Goal: Information Seeking & Learning: Learn about a topic

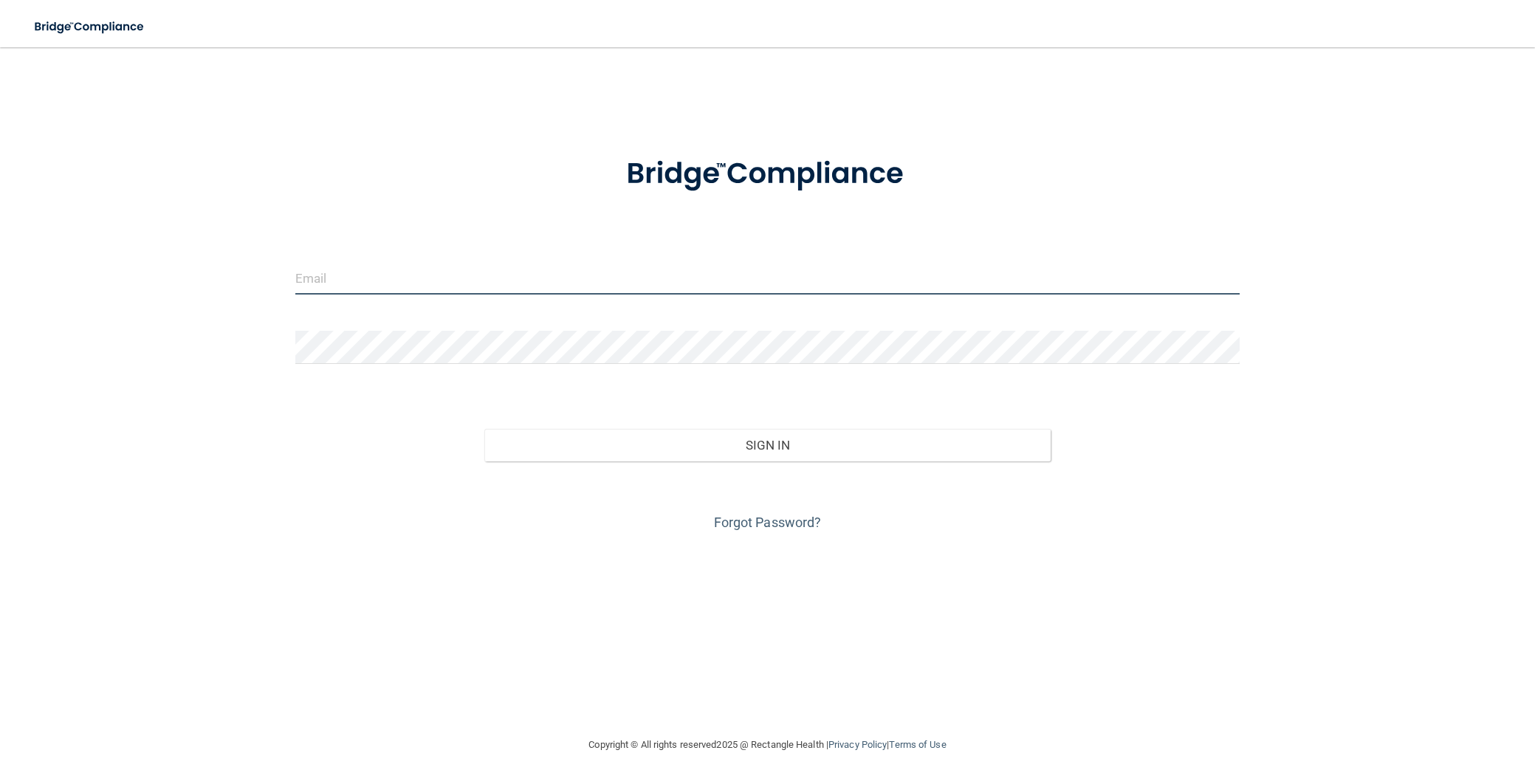
type input "draviritorrijos@gmail.com"
drag, startPoint x: 430, startPoint y: 278, endPoint x: 281, endPoint y: 270, distance: 149.2
click at [281, 270] on div "draviritorrijos@gmail.com Invalid email/password. You don't have permission to …" at bounding box center [768, 391] width 1476 height 659
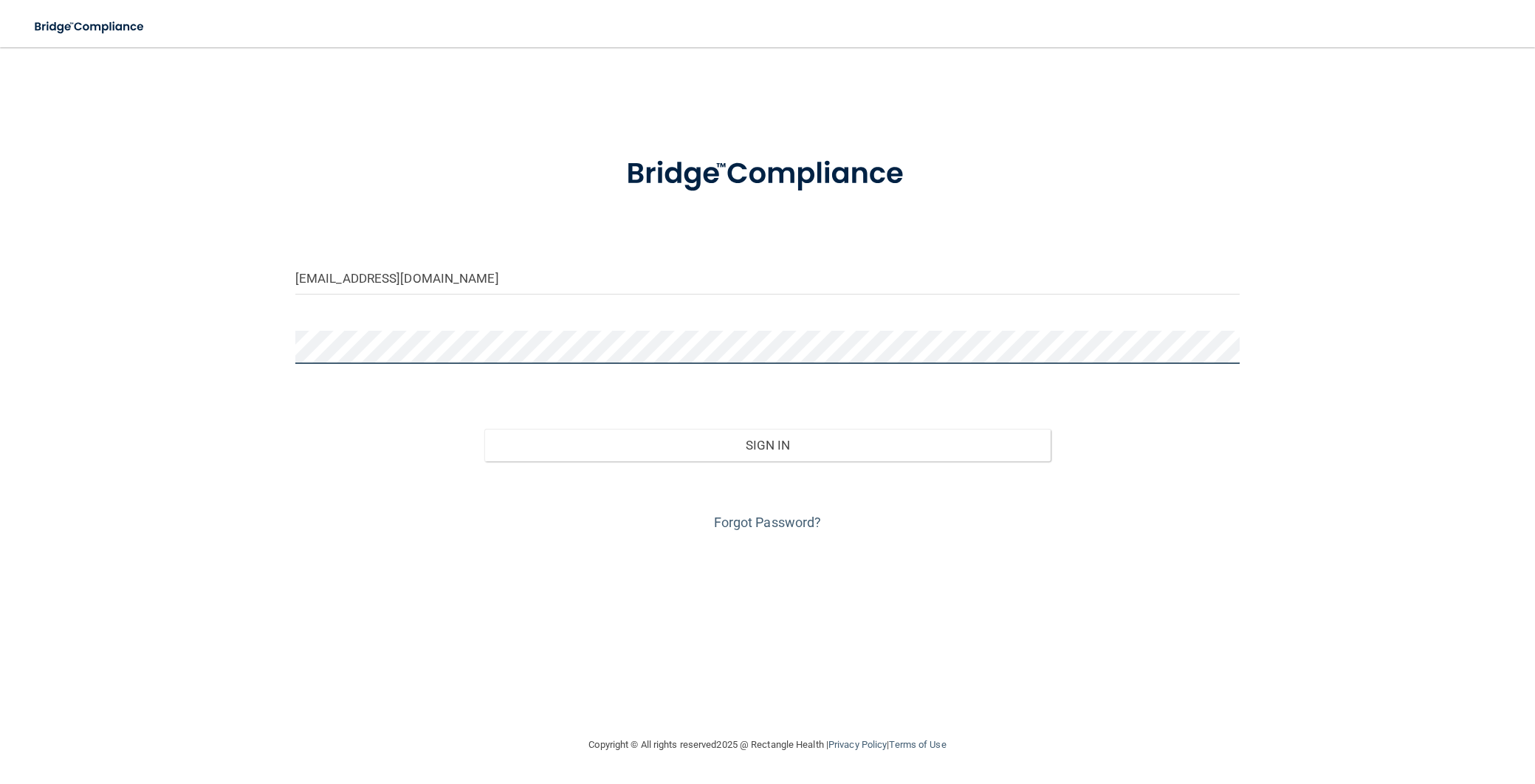
click at [484, 429] on button "Sign In" at bounding box center [767, 445] width 567 height 33
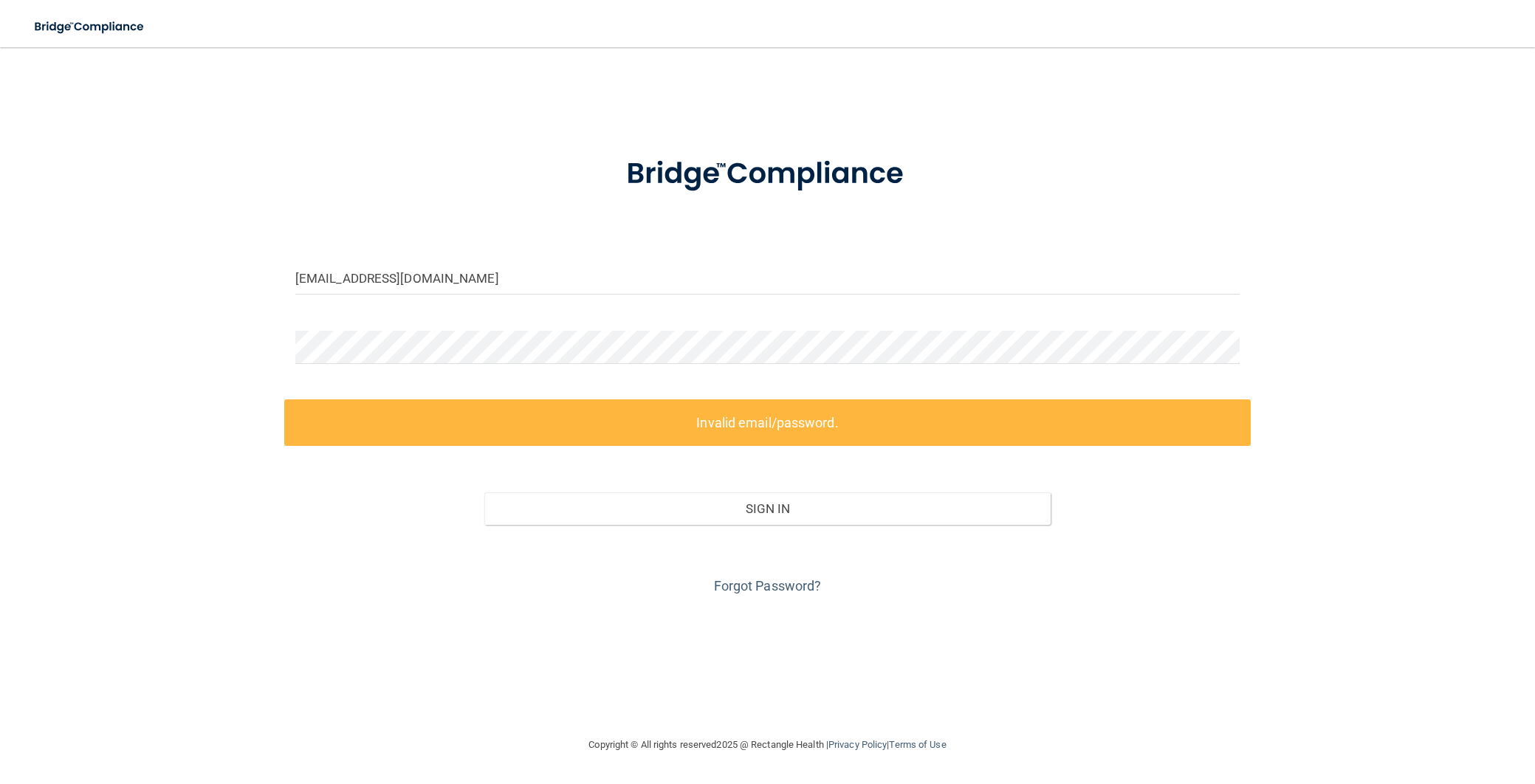
click at [807, 433] on label "Invalid email/password." at bounding box center [767, 422] width 966 height 46
drag, startPoint x: 349, startPoint y: 275, endPoint x: 469, endPoint y: 272, distance: 120.0
click at [349, 275] on input "boreng28@gmail.com" at bounding box center [767, 278] width 944 height 34
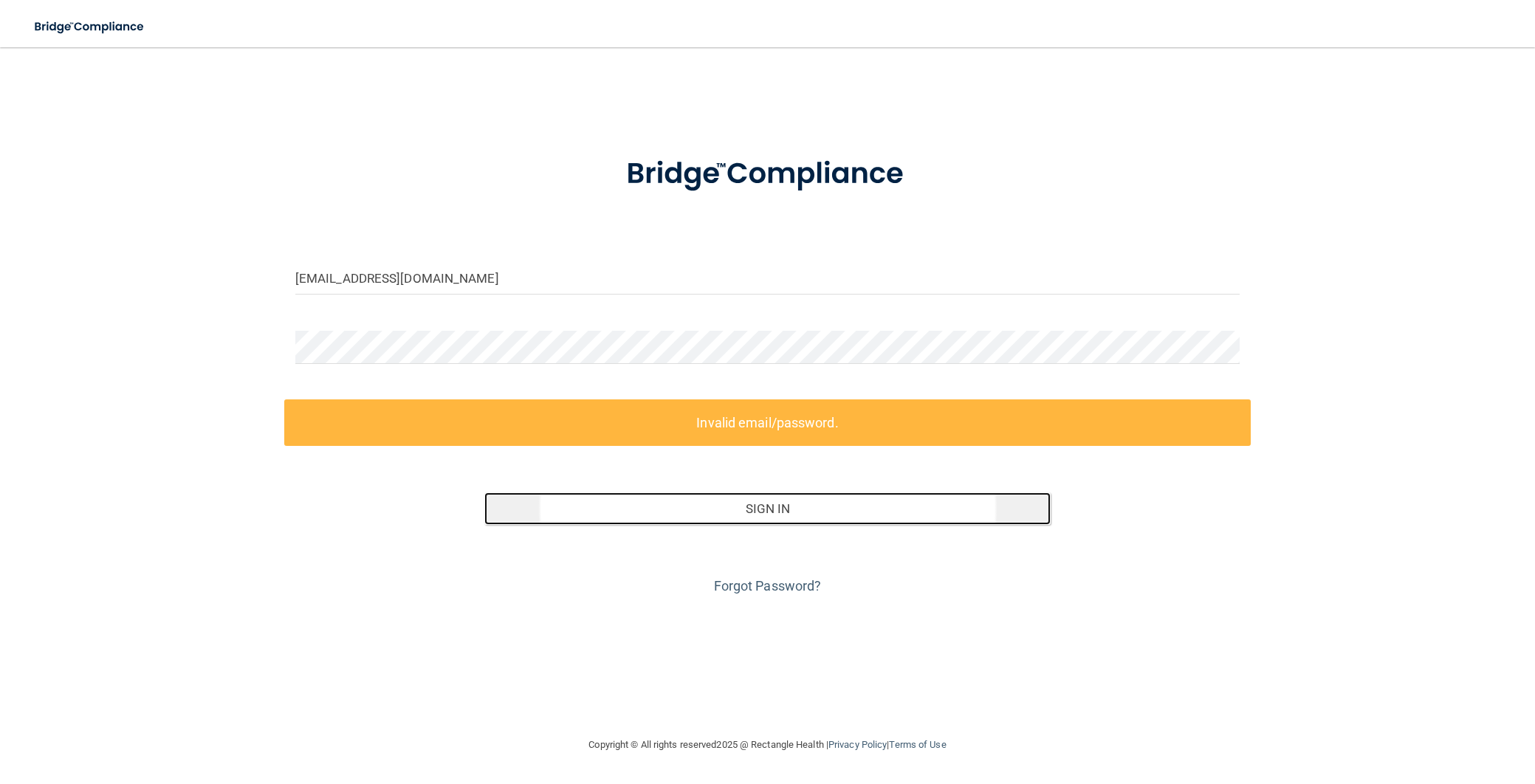
click at [790, 512] on button "Sign In" at bounding box center [767, 509] width 567 height 33
click at [788, 512] on button "Sign In" at bounding box center [767, 509] width 567 height 33
drag, startPoint x: 788, startPoint y: 512, endPoint x: 516, endPoint y: 369, distance: 307.3
click at [788, 511] on button "Sign In" at bounding box center [767, 509] width 567 height 33
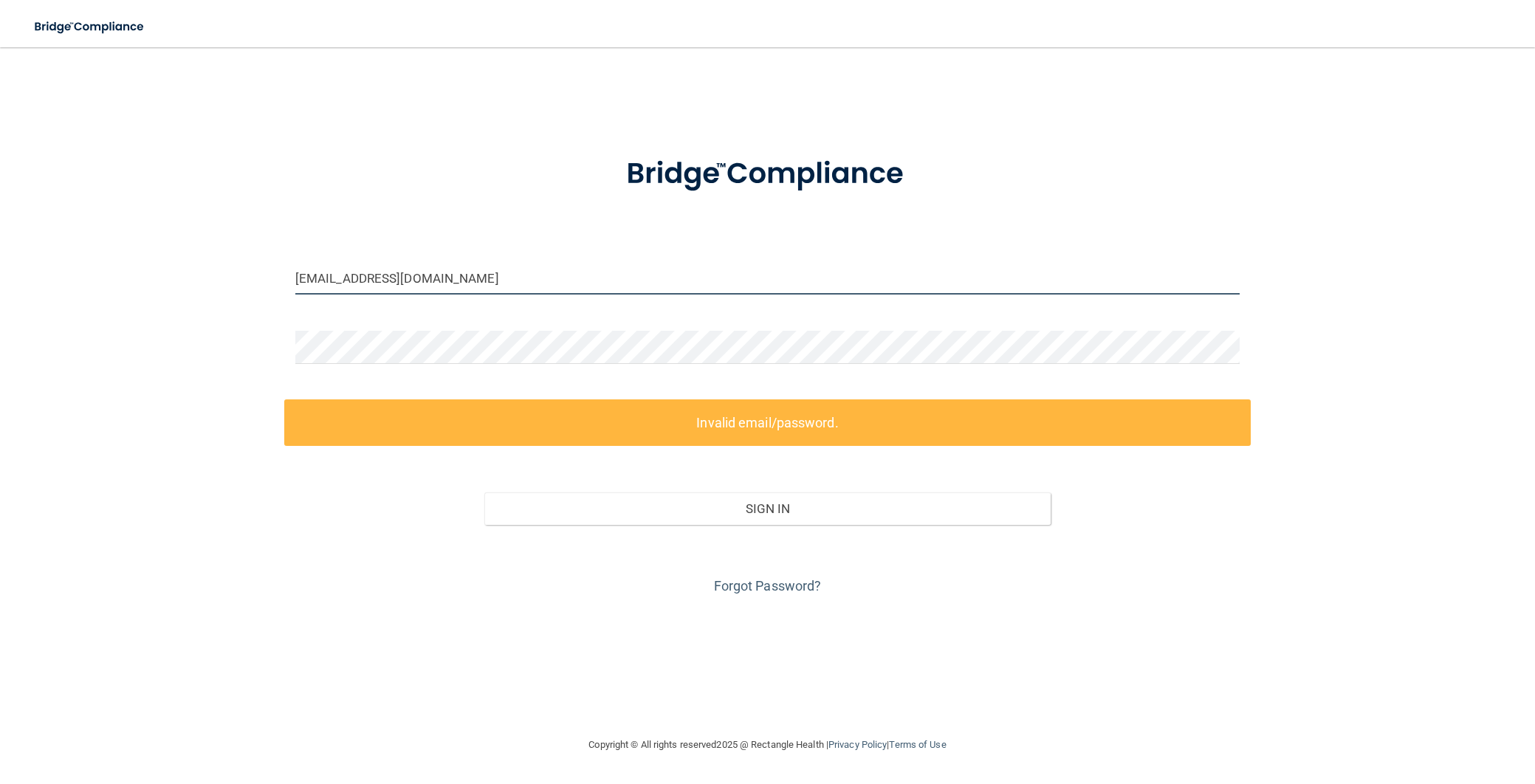
drag, startPoint x: 462, startPoint y: 268, endPoint x: 451, endPoint y: 291, distance: 25.5
click at [461, 271] on input "boreng28@gmail.com" at bounding box center [767, 278] width 944 height 34
click at [412, 322] on form "boreng28@gmail.com Invalid email/password. You don't have permission to access …" at bounding box center [767, 367] width 944 height 462
click at [426, 287] on input "boreng28@gmail.com" at bounding box center [767, 278] width 944 height 34
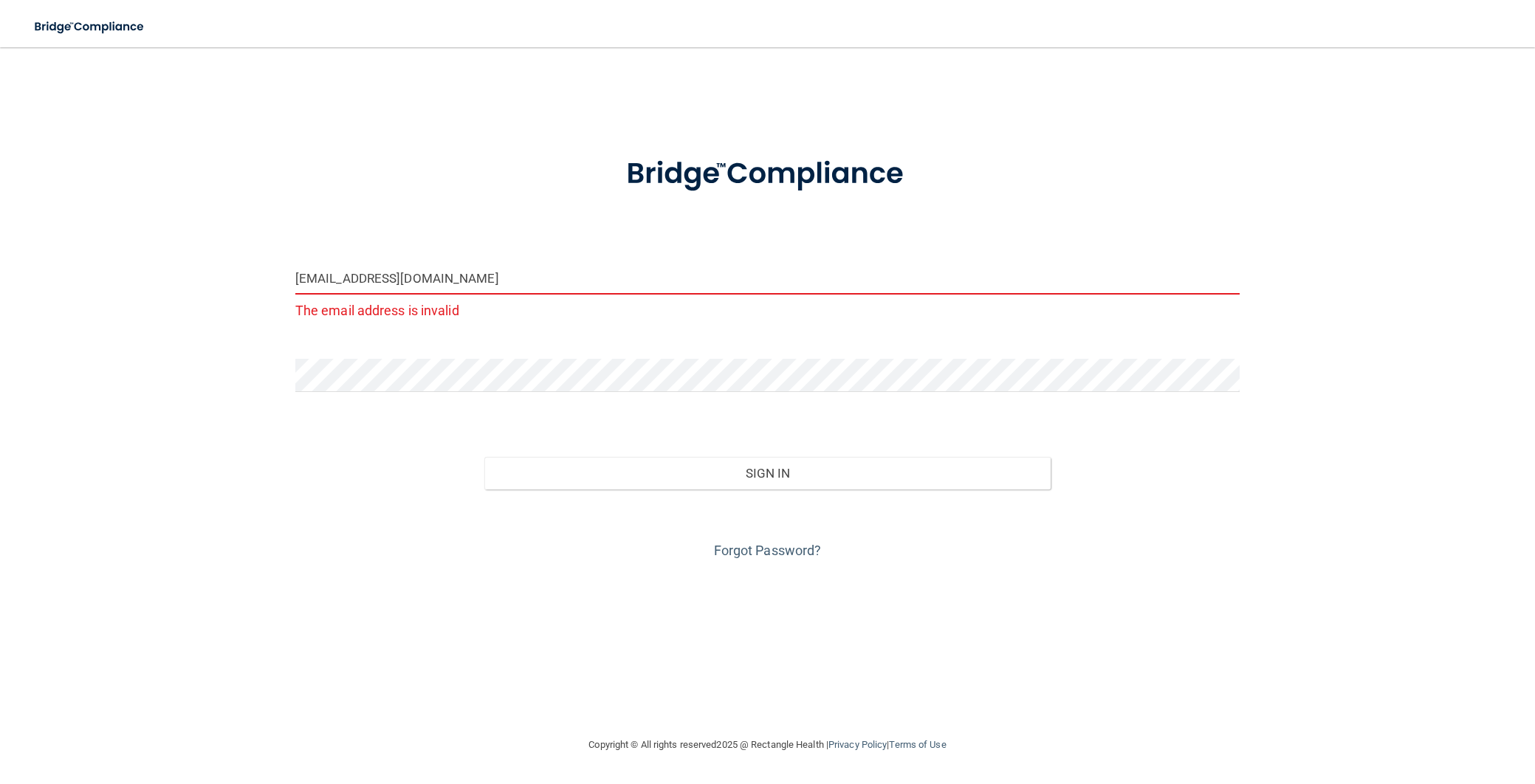
type input "boreng28@gmail.com"
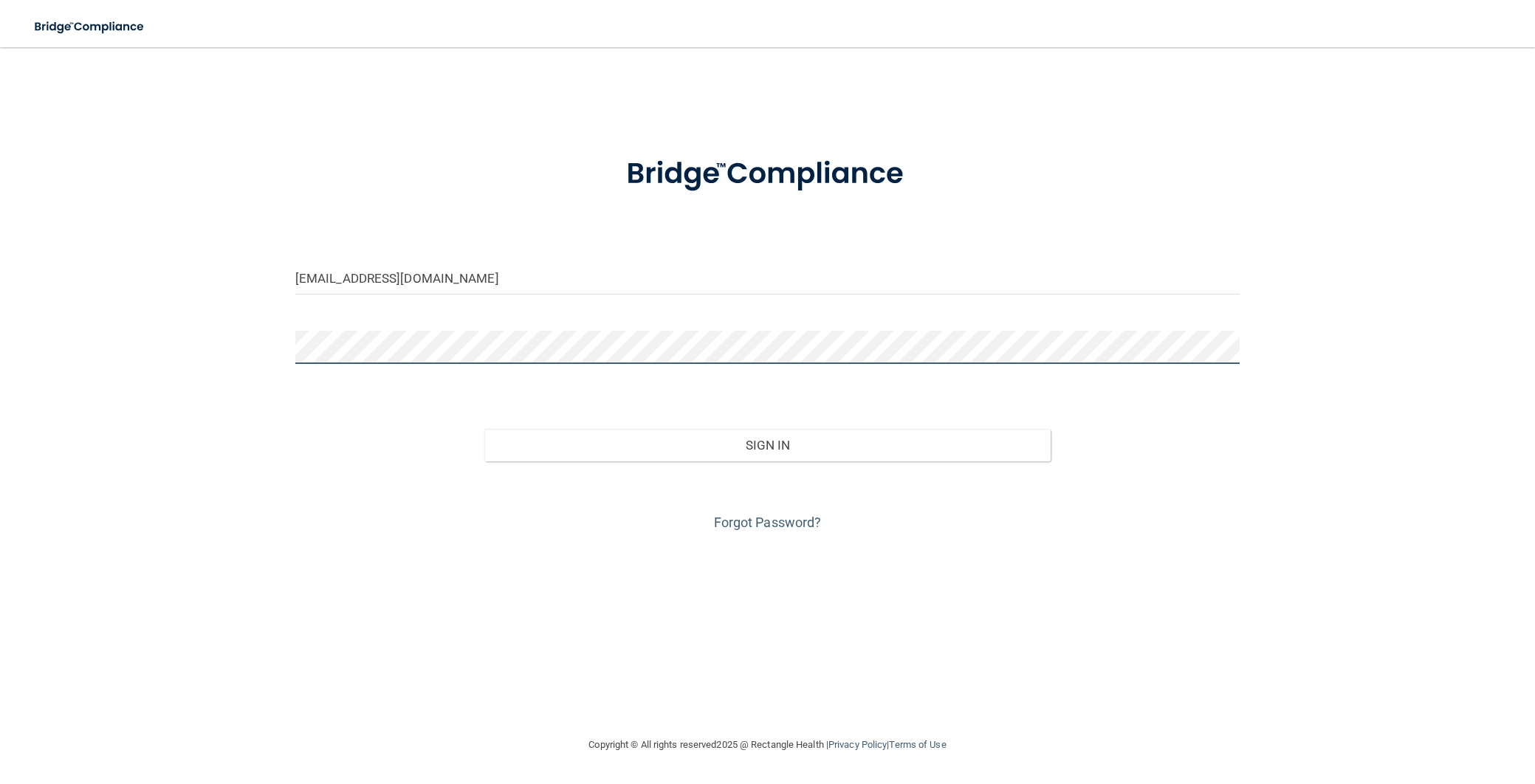
click at [484, 429] on button "Sign In" at bounding box center [767, 445] width 567 height 33
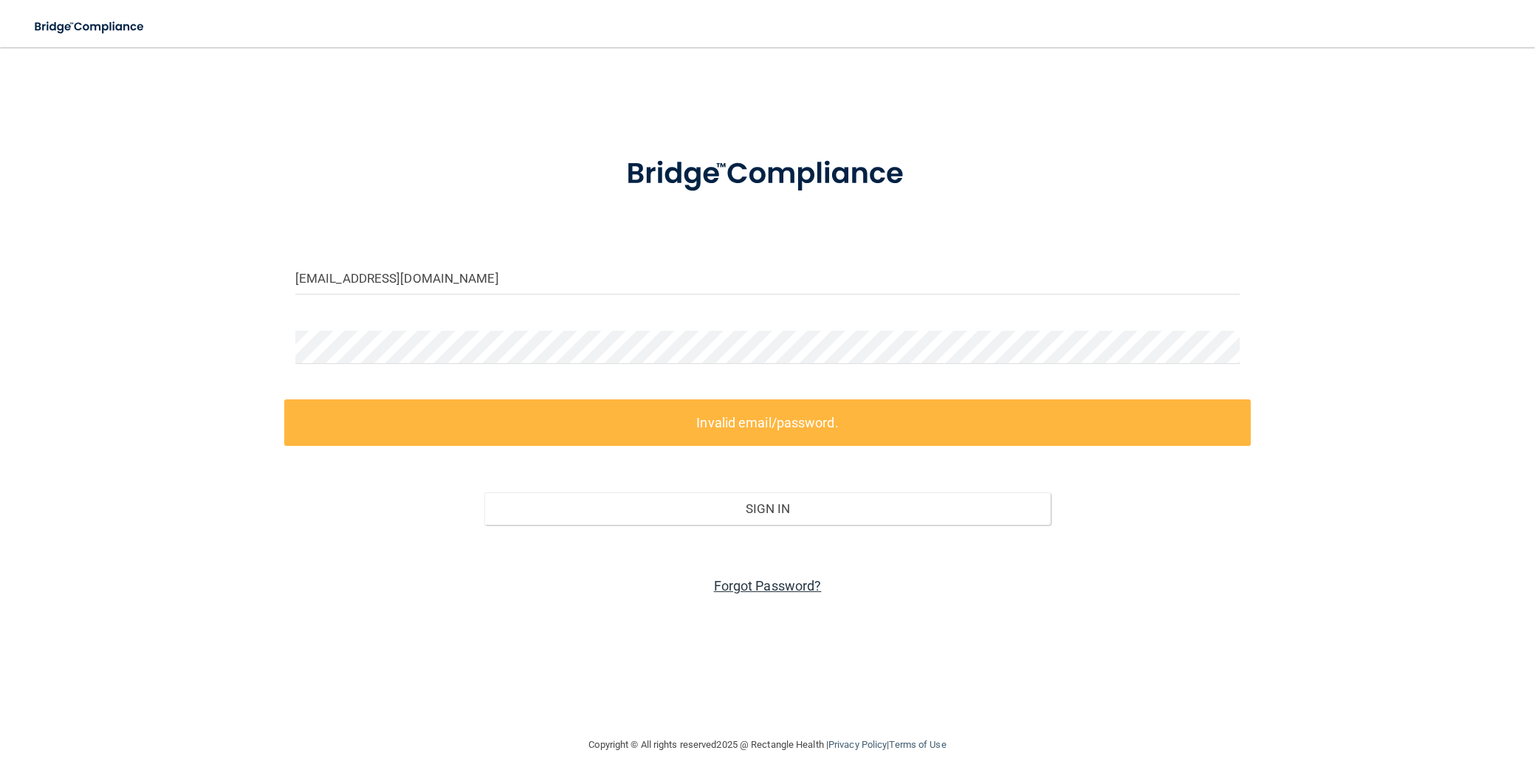
click at [746, 591] on link "Forgot Password?" at bounding box center [768, 586] width 108 height 15
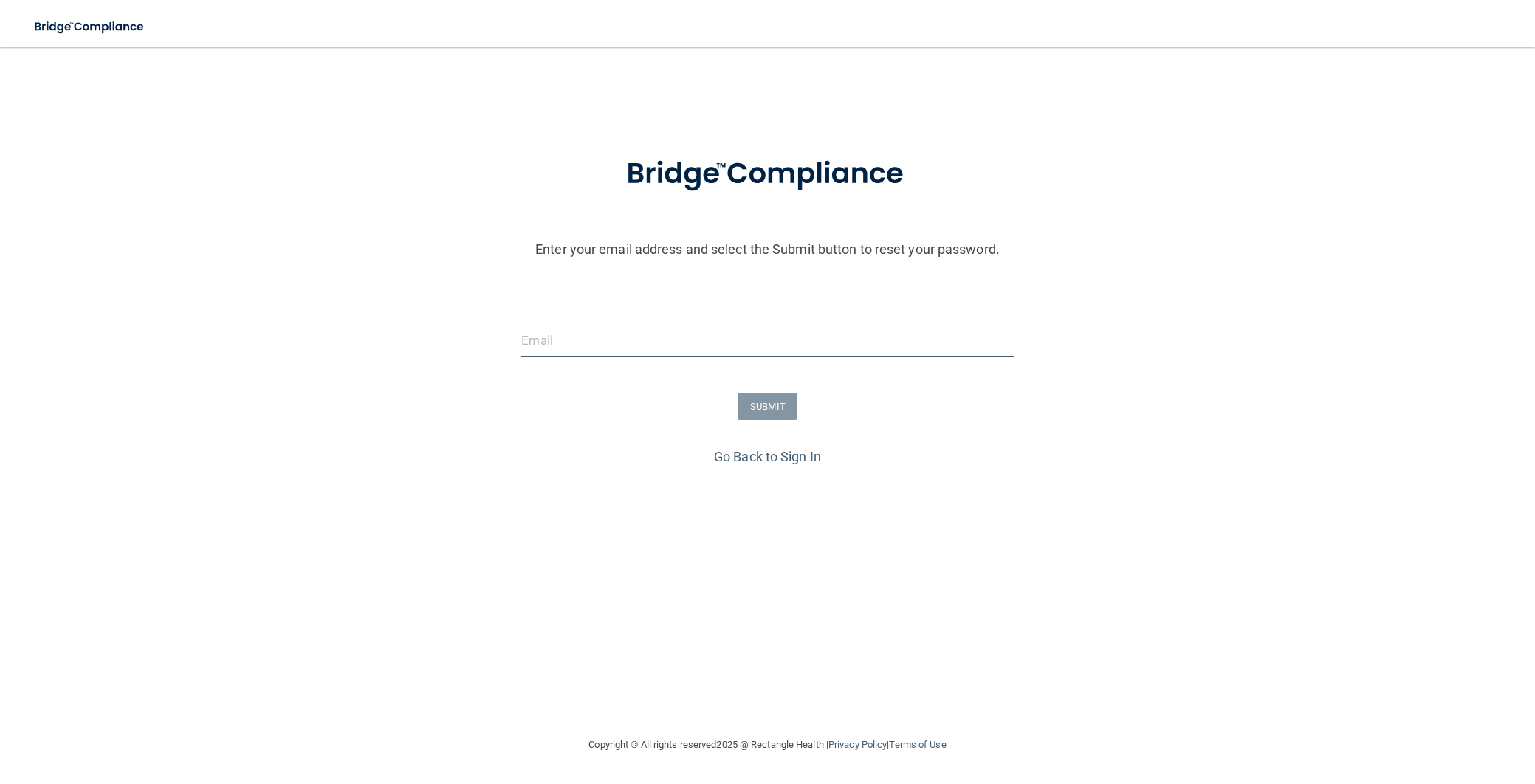
click at [550, 332] on input "email" at bounding box center [767, 341] width 492 height 34
type input "boreng28@gmail.com"
click at [782, 410] on button "SUBMIT" at bounding box center [767, 406] width 60 height 27
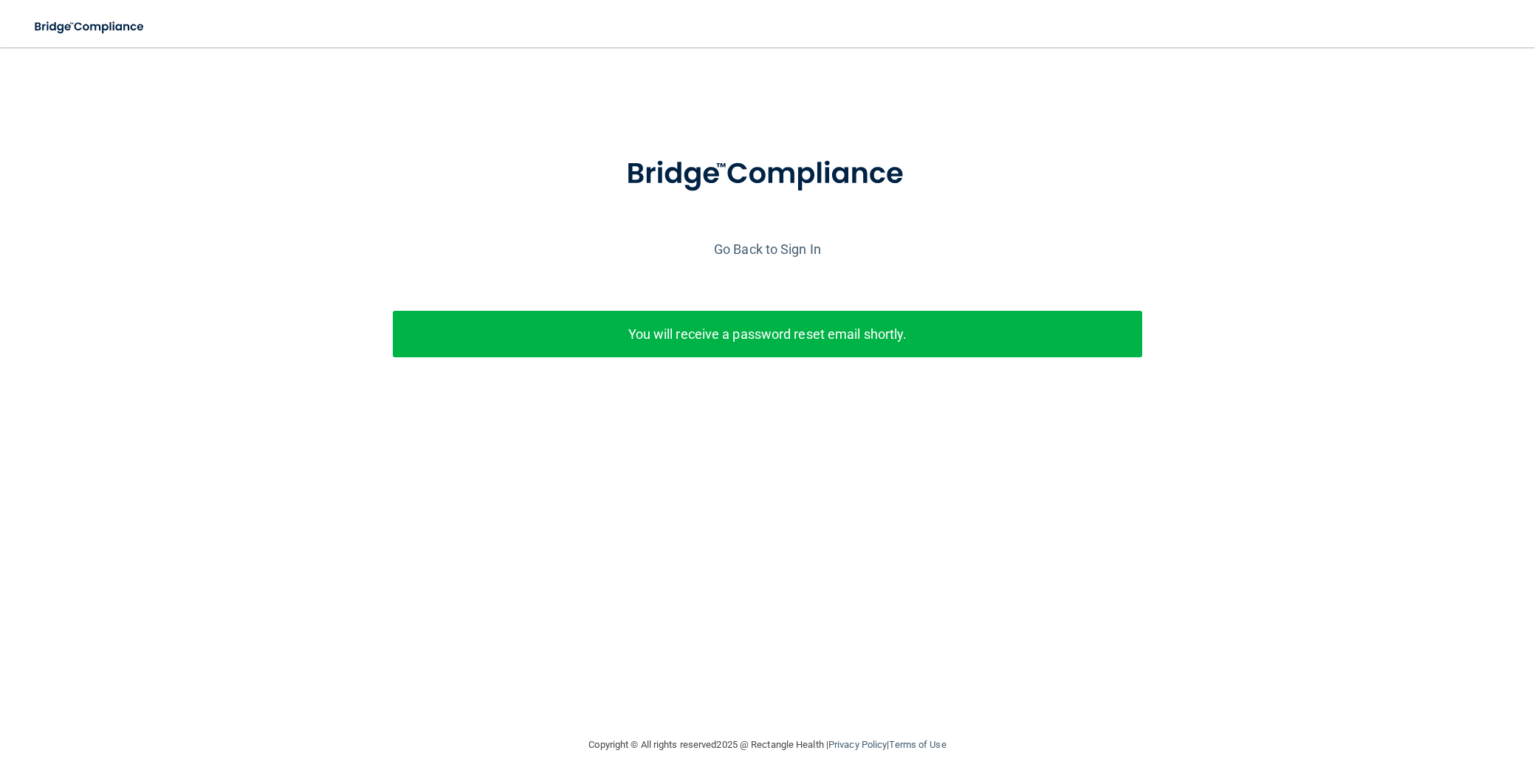
click at [834, 345] on p "You will receive a password reset email shortly." at bounding box center [768, 334] width 728 height 24
click at [671, 309] on div "Enter your email address and select the Submit button to reset your password. b…" at bounding box center [768, 279] width 1521 height 288
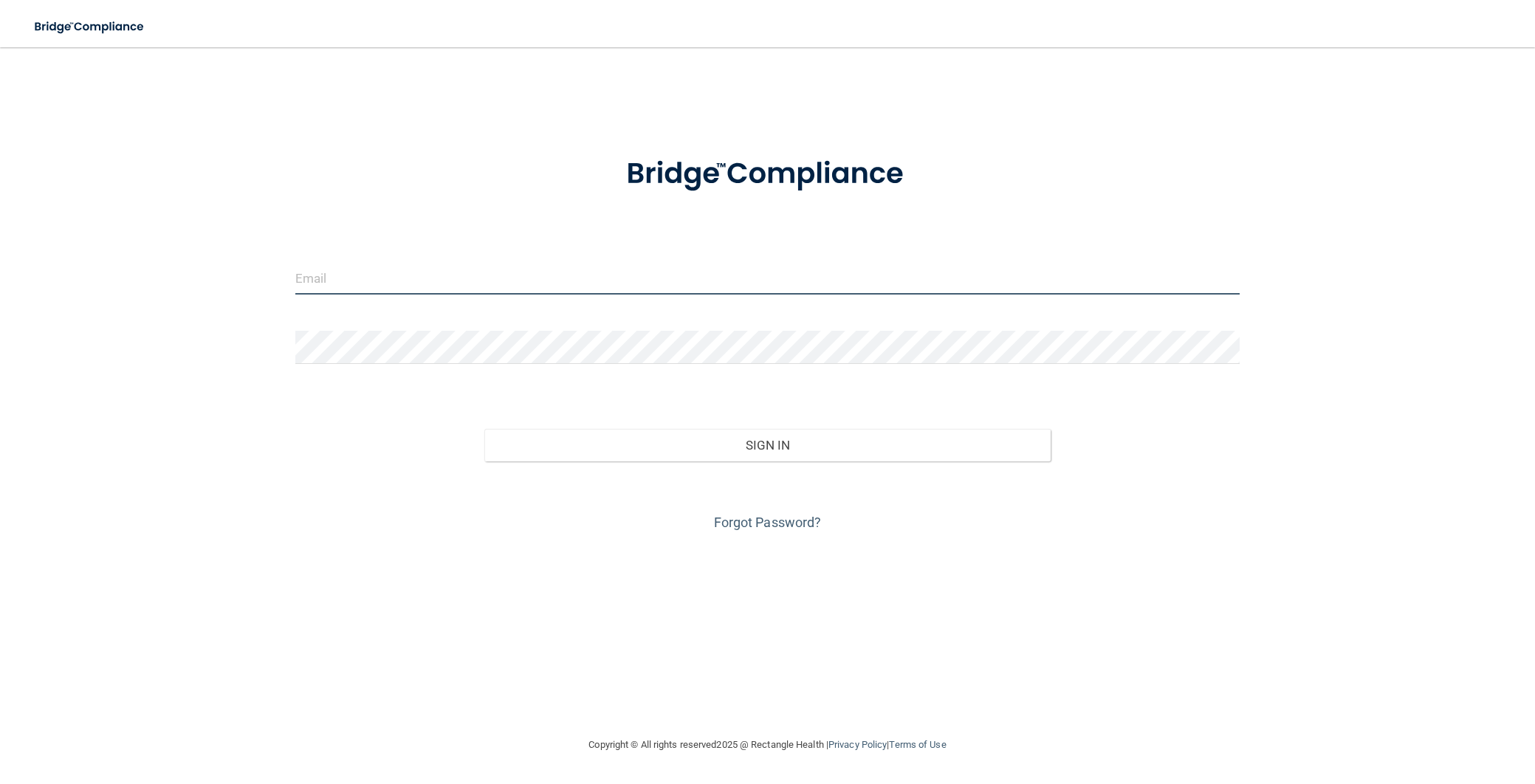
type input "draviritorrijos@gmail.com"
drag, startPoint x: 449, startPoint y: 277, endPoint x: 262, endPoint y: 265, distance: 187.4
click at [262, 265] on div "draviritorrijos@gmail.com Invalid email/password. You don't have permission to …" at bounding box center [768, 391] width 1476 height 659
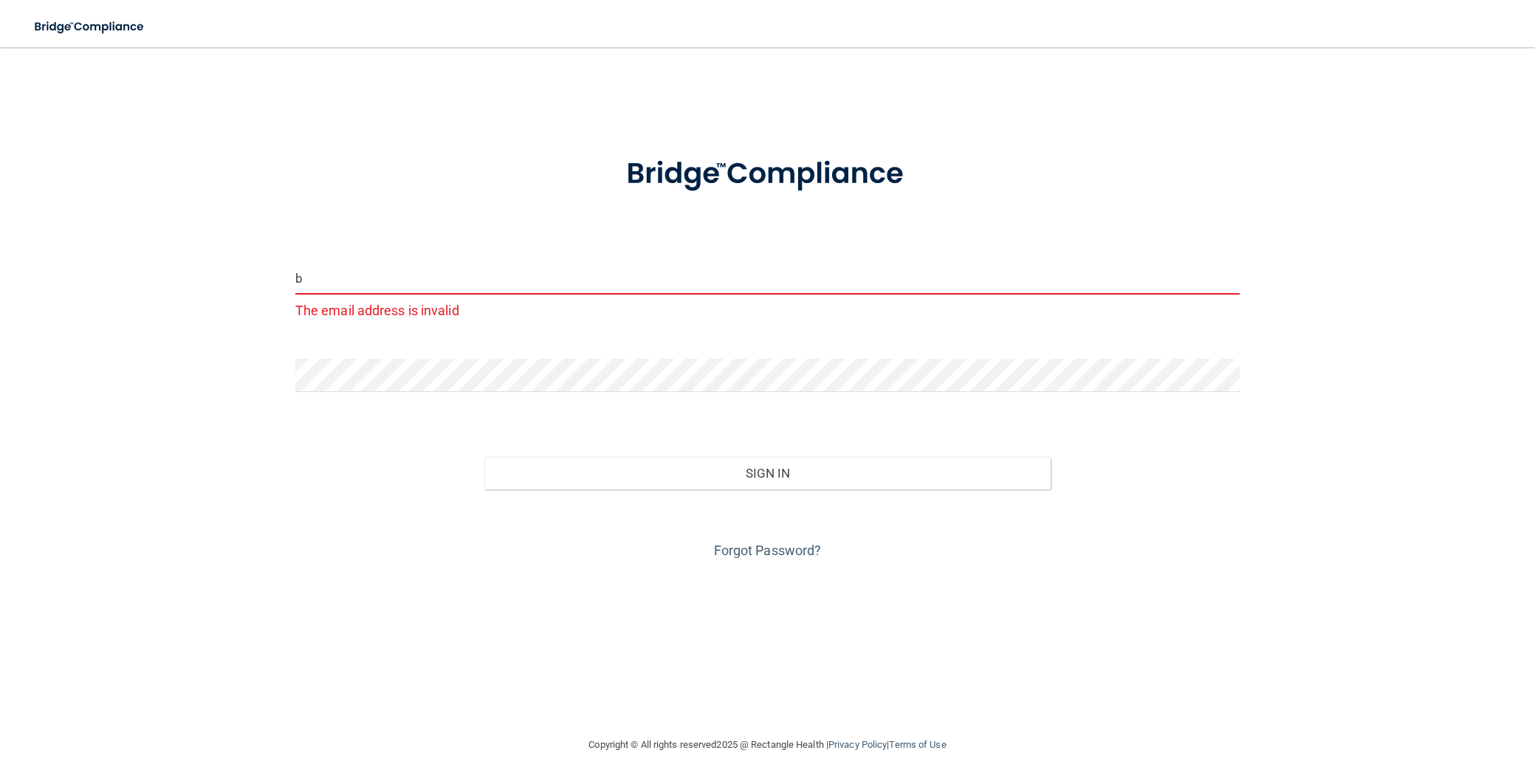
type input "boreng28@gmail.com"
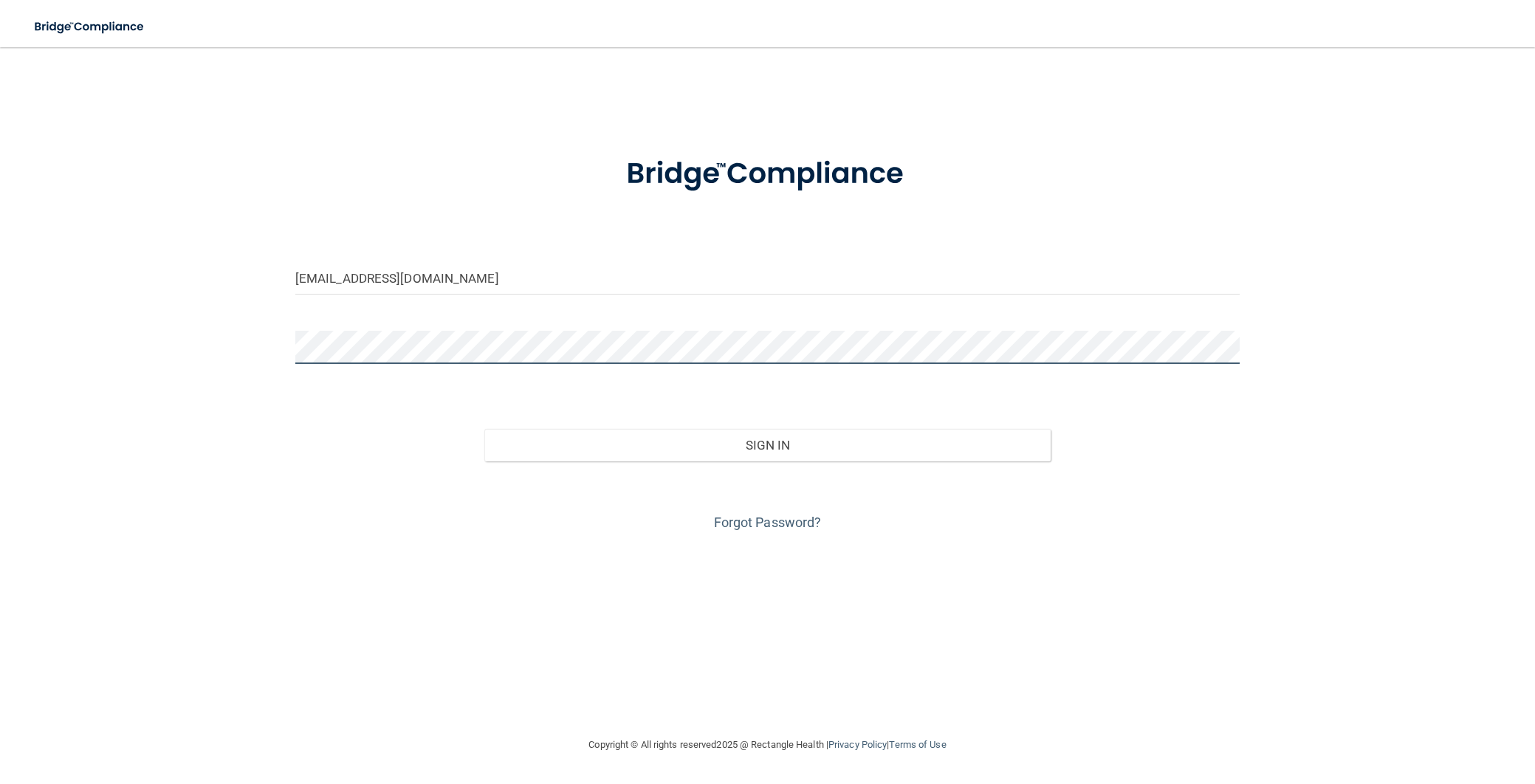
click at [251, 341] on div "boreng28@gmail.com Invalid email/password. You don't have permission to access …" at bounding box center [768, 391] width 1476 height 659
click at [484, 429] on button "Sign In" at bounding box center [767, 445] width 567 height 33
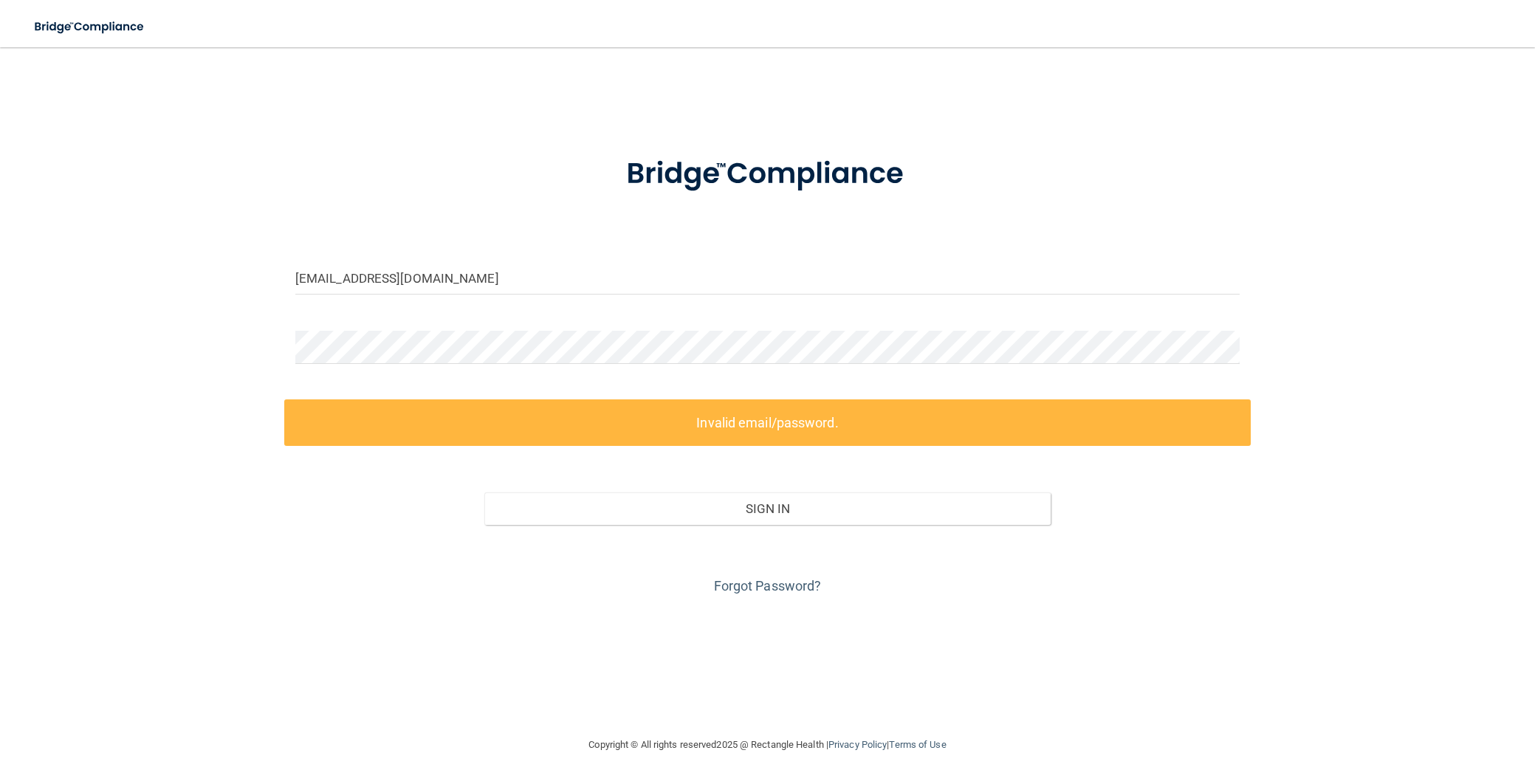
click at [854, 537] on div "Forgot Password?" at bounding box center [767, 562] width 966 height 74
click at [770, 582] on link "Forgot Password?" at bounding box center [768, 586] width 108 height 15
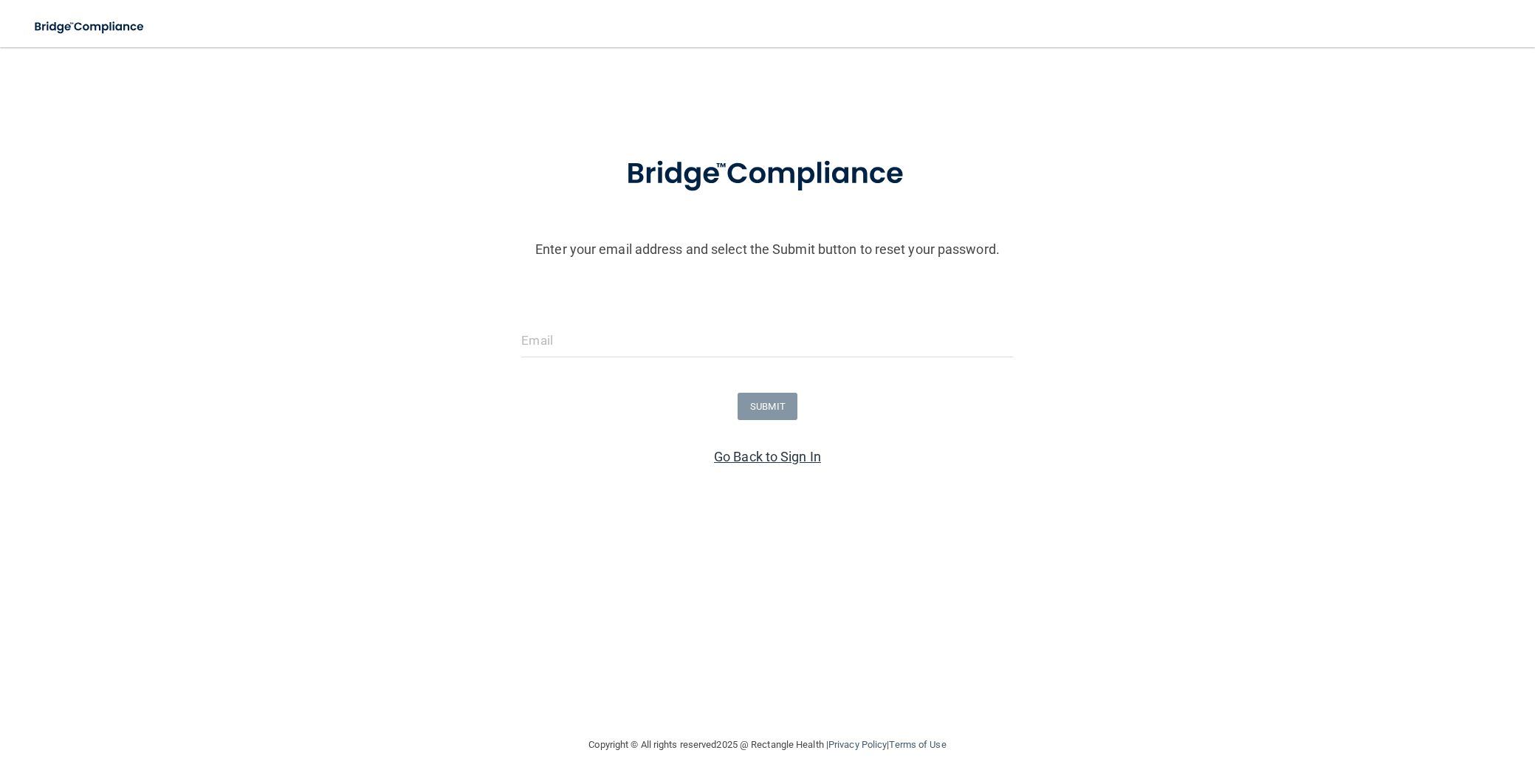
click at [727, 458] on link "Go Back to Sign In" at bounding box center [767, 456] width 107 height 15
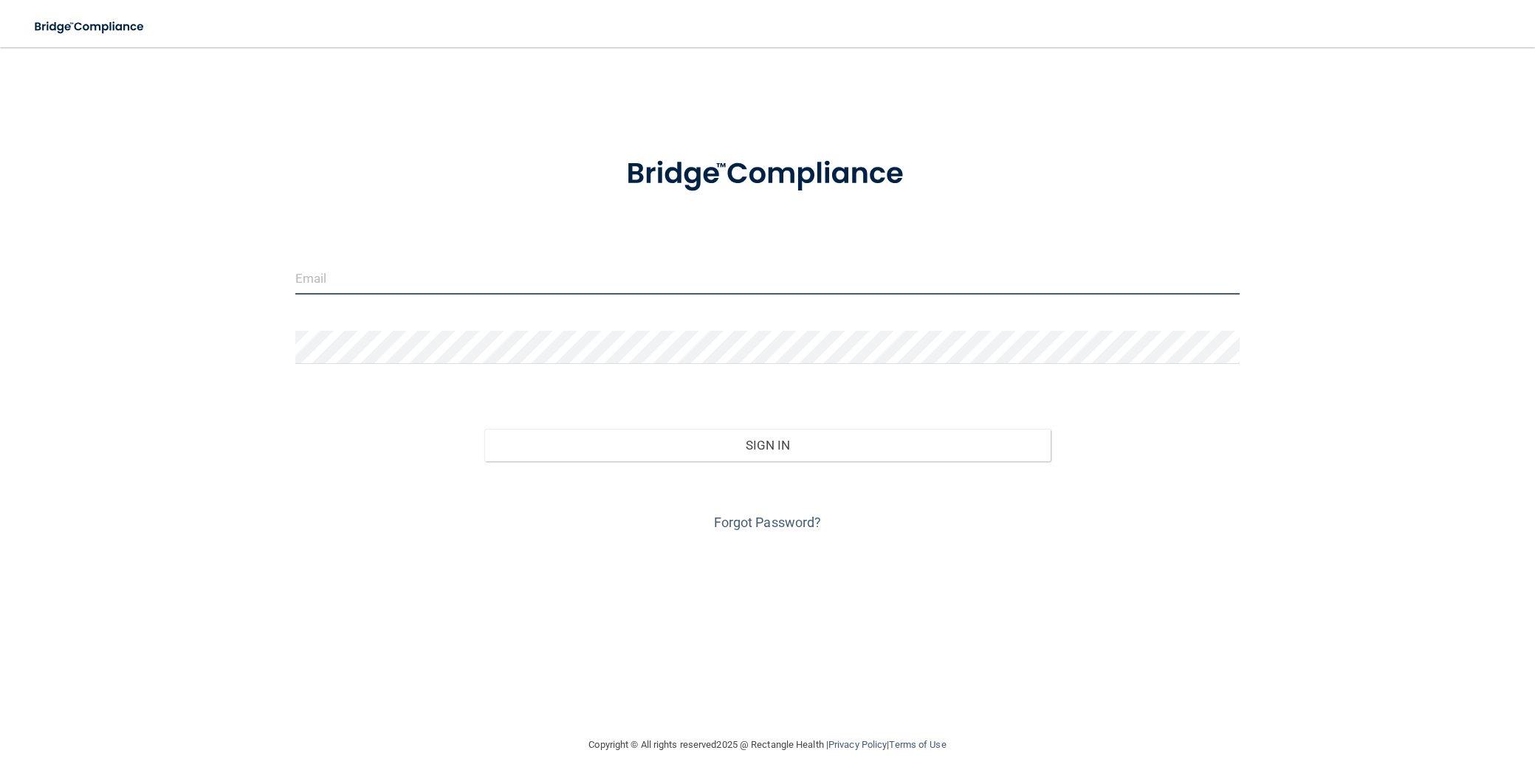
type input "draviritorrijos@gmail.com"
click at [778, 514] on div "Forgot Password?" at bounding box center [767, 498] width 966 height 74
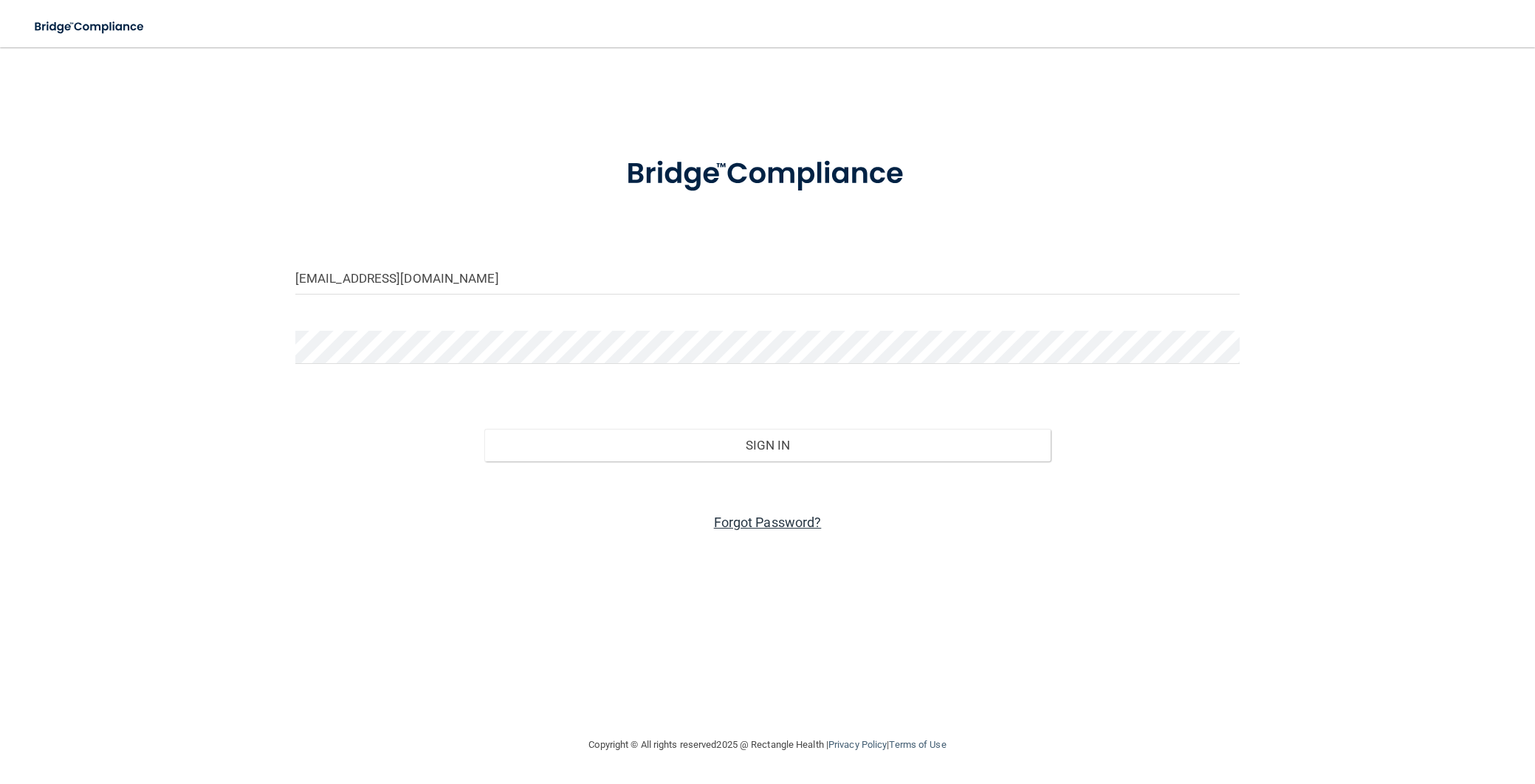
click at [775, 529] on link "Forgot Password?" at bounding box center [768, 522] width 108 height 15
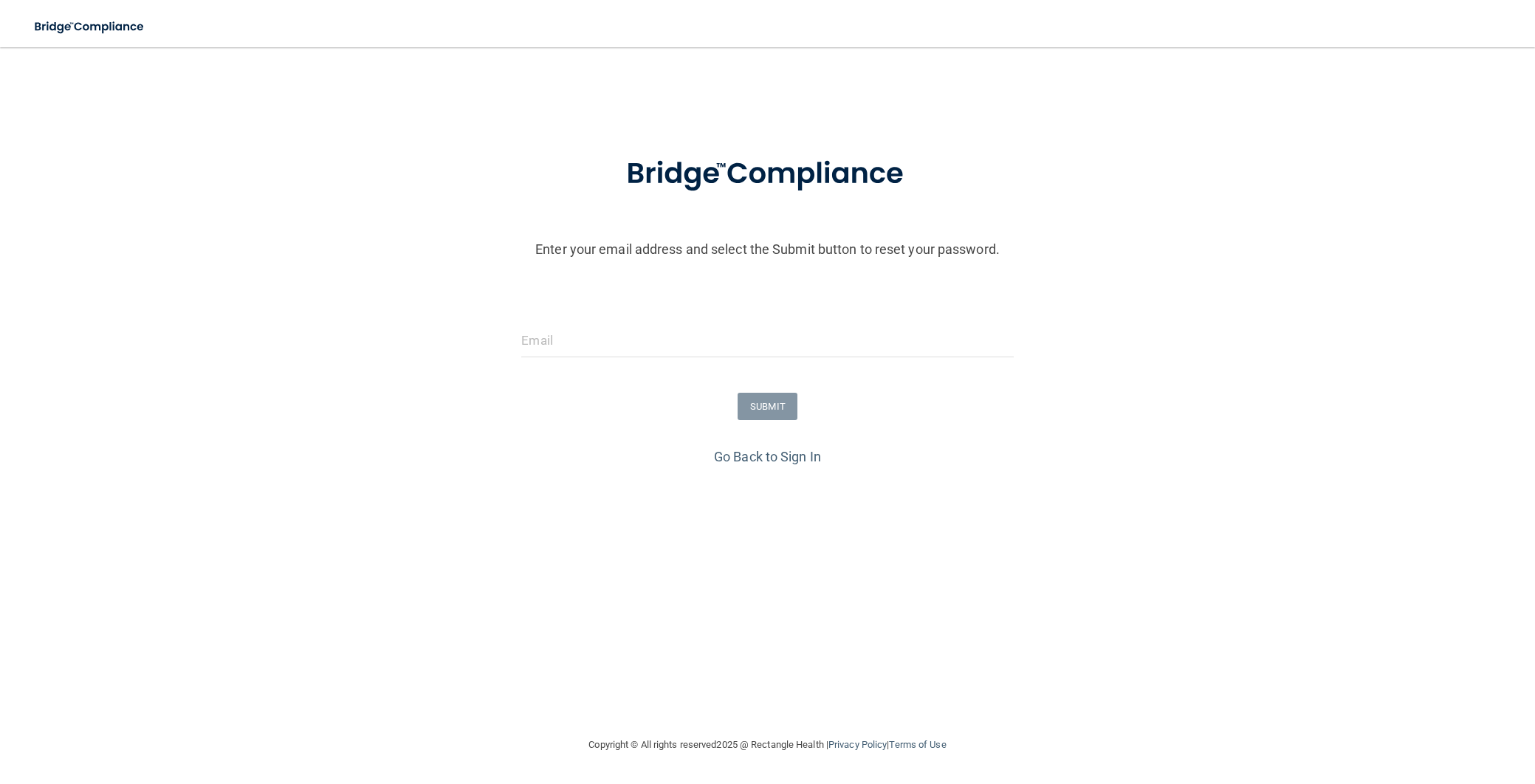
click at [1386, 96] on div "Enter your email address and select the Submit button to reset your password. S…" at bounding box center [767, 315] width 1498 height 506
drag, startPoint x: 1175, startPoint y: 62, endPoint x: 1180, endPoint y: 74, distance: 13.0
click at [1176, 62] on main "Enter your email address and select the Submit button to reset your password. S…" at bounding box center [767, 416] width 1535 height 737
drag, startPoint x: 1198, startPoint y: 25, endPoint x: 1193, endPoint y: 17, distance: 9.4
click at [1198, 25] on nav "Toggle navigation Manage My Enterprise Manage My Location" at bounding box center [767, 23] width 1535 height 47
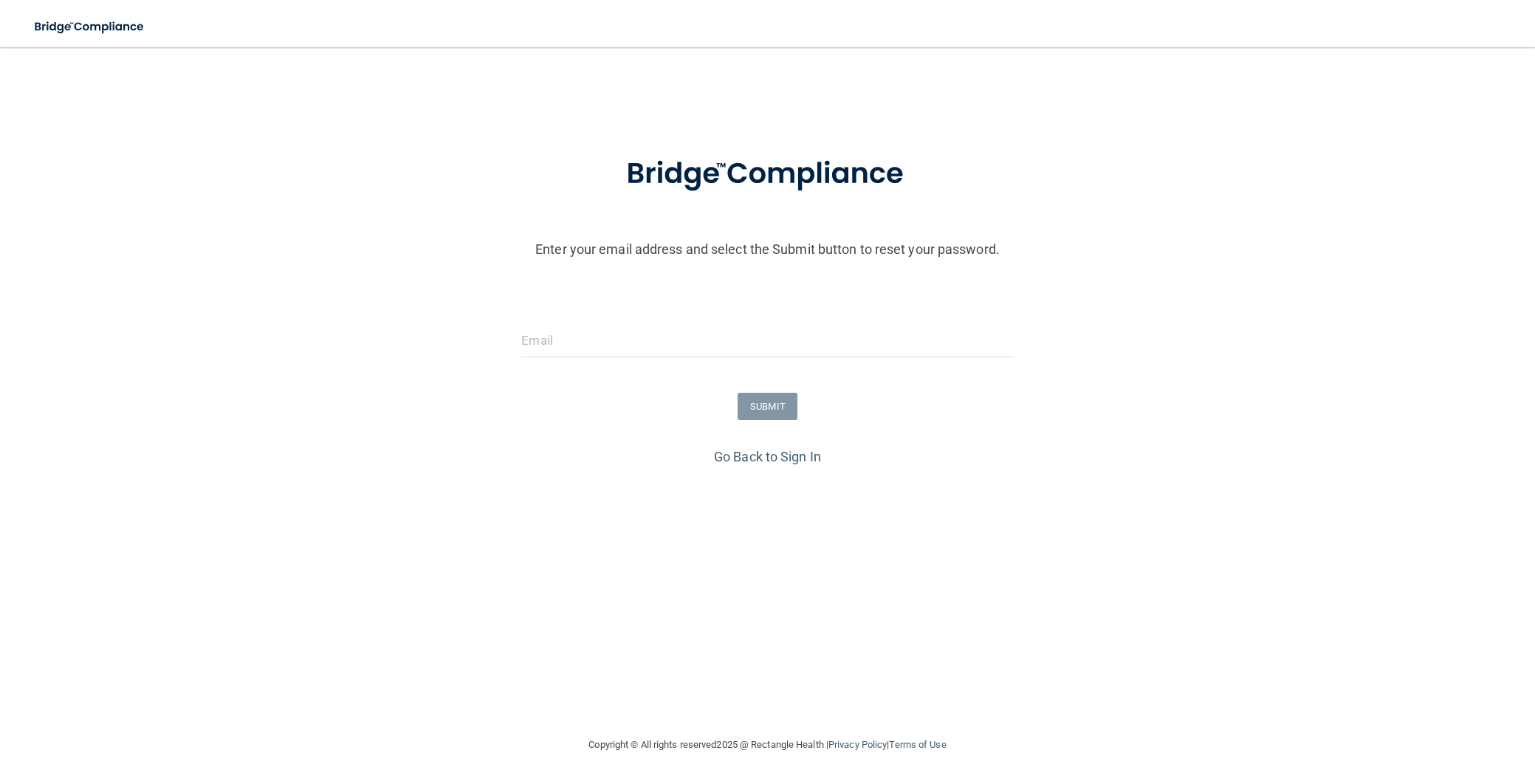
click at [1388, 49] on main "Enter your email address and select the Submit button to reset your password. S…" at bounding box center [767, 416] width 1535 height 737
drag, startPoint x: 1400, startPoint y: 24, endPoint x: 1405, endPoint y: 2, distance: 22.6
click at [1402, 17] on nav "Toggle navigation Manage My Enterprise Manage My Location" at bounding box center [767, 23] width 1535 height 47
drag, startPoint x: 608, startPoint y: 325, endPoint x: 607, endPoint y: 337, distance: 12.0
click at [607, 329] on input "email" at bounding box center [767, 341] width 492 height 34
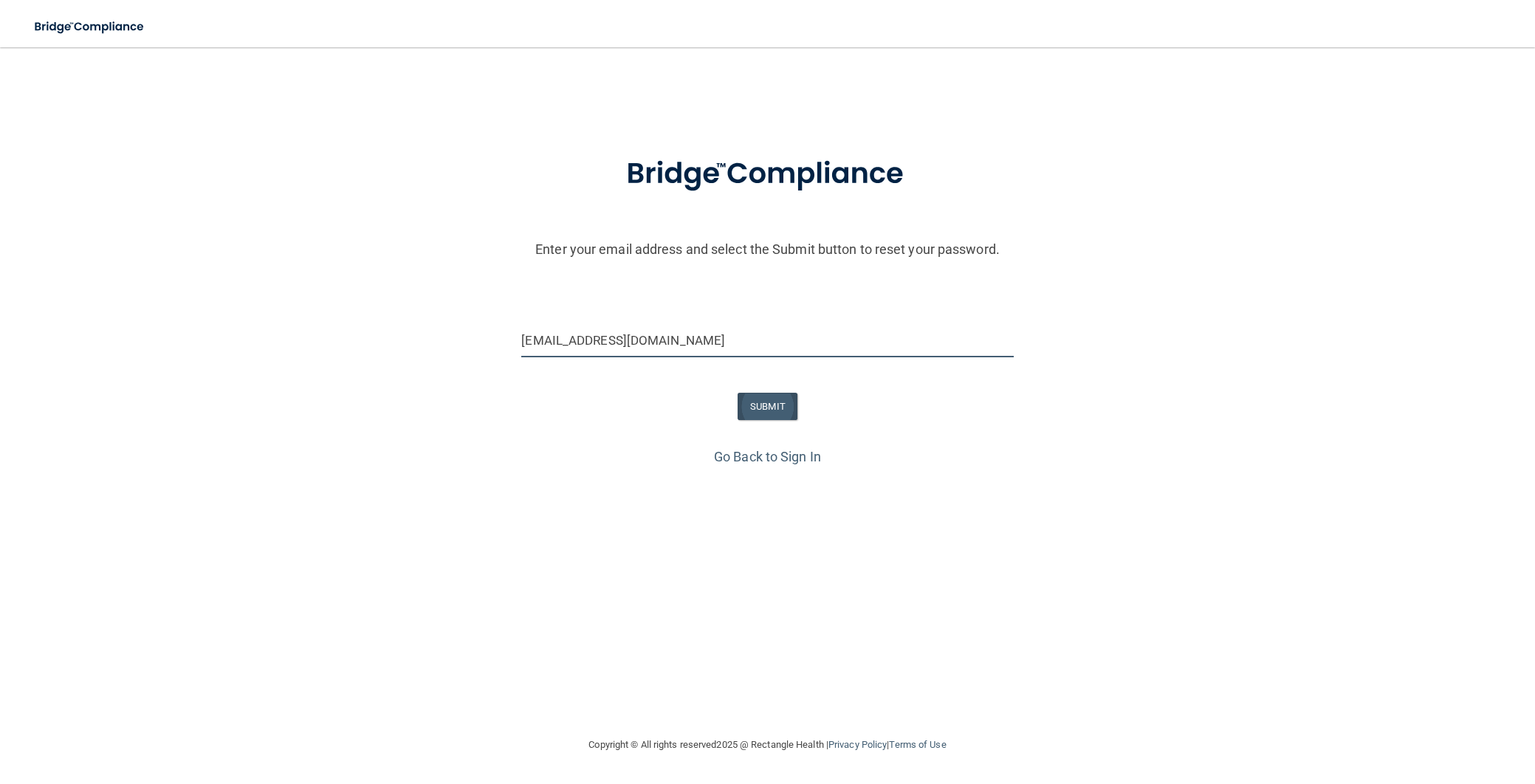
type input "[EMAIL_ADDRESS][DOMAIN_NAME]"
click at [780, 411] on button "SUBMIT" at bounding box center [767, 406] width 60 height 27
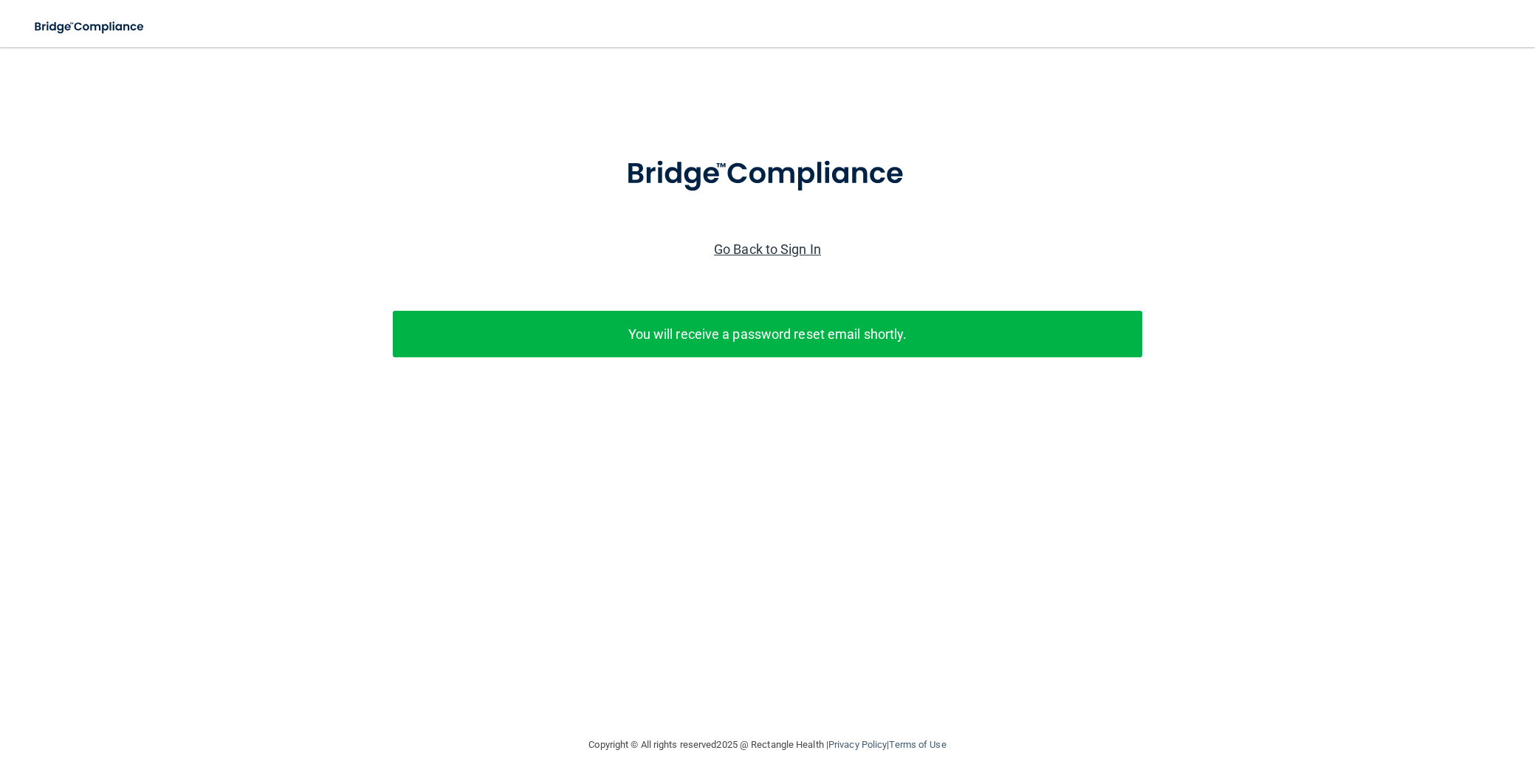
click at [787, 253] on link "Go Back to Sign In" at bounding box center [767, 249] width 107 height 15
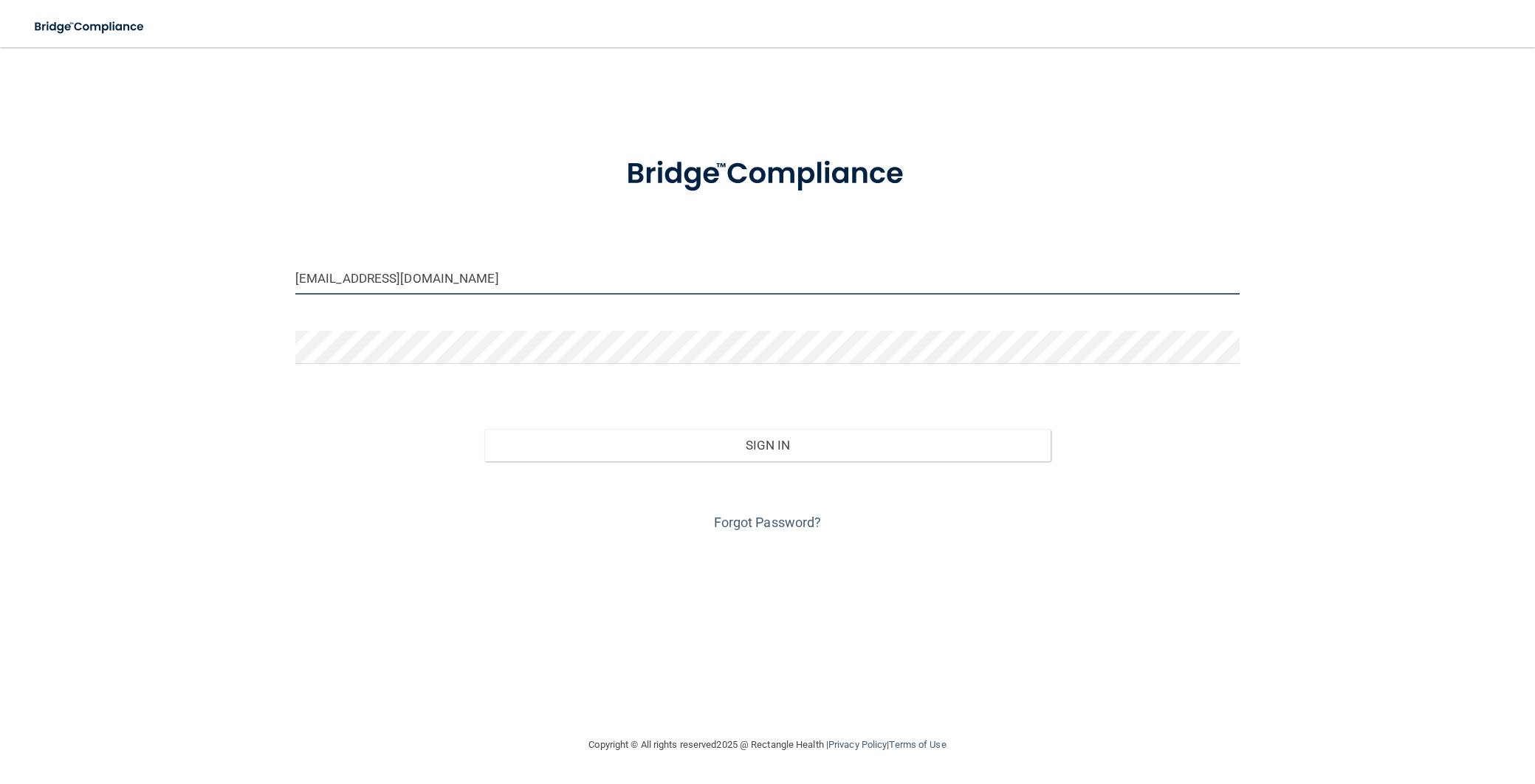
drag, startPoint x: 457, startPoint y: 280, endPoint x: 242, endPoint y: 270, distance: 215.2
click at [242, 270] on div "draviritorrijos@gmail.com Invalid email/password. You don't have permission to …" at bounding box center [768, 391] width 1476 height 659
click at [333, 279] on input "boreng28@gmail.com" at bounding box center [767, 278] width 944 height 34
type input "[EMAIL_ADDRESS][DOMAIN_NAME]"
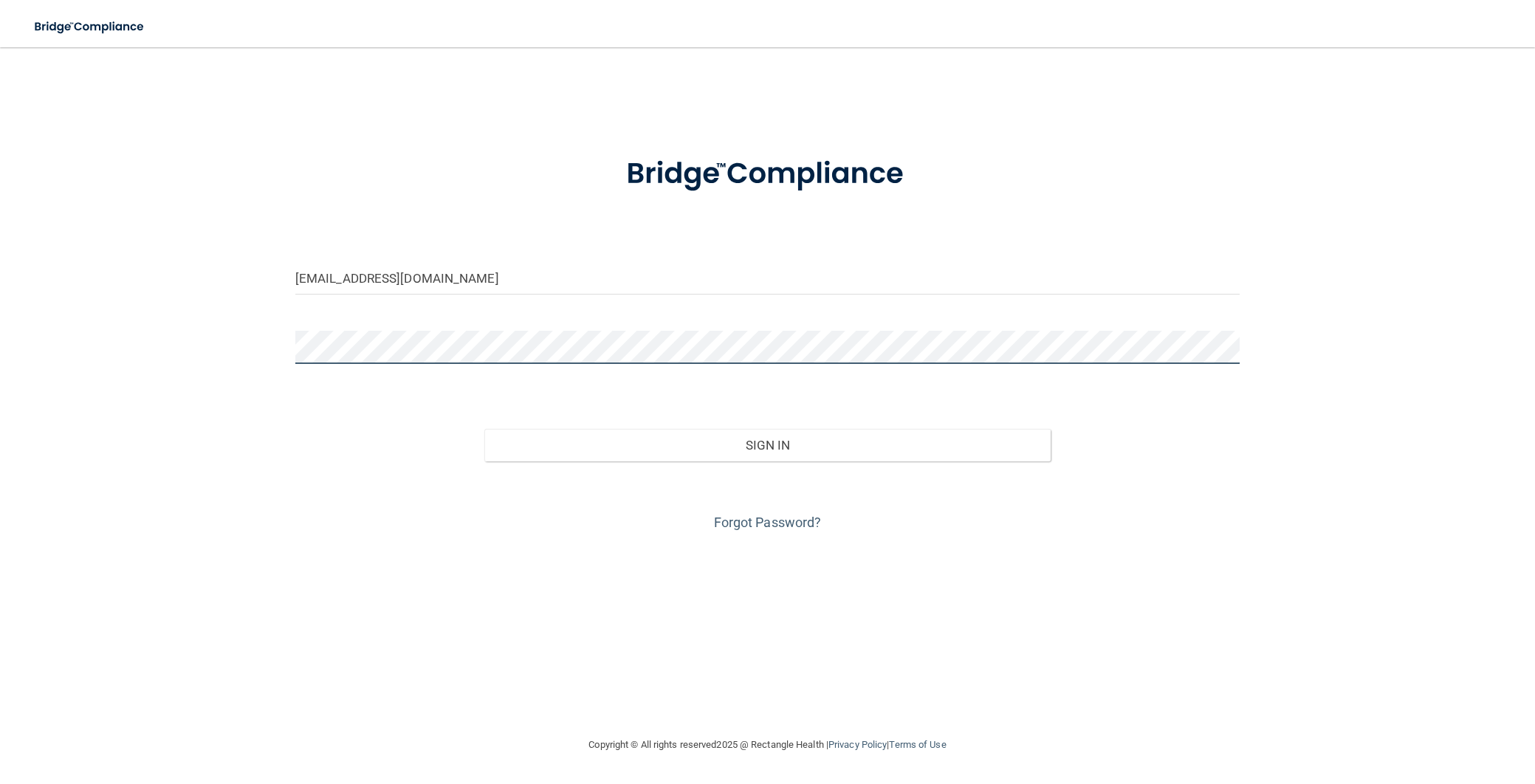
click at [233, 340] on div "borengo28@gmail.com Invalid email/password. You don't have permission to access…" at bounding box center [768, 391] width 1476 height 659
click at [484, 429] on button "Sign In" at bounding box center [767, 445] width 567 height 33
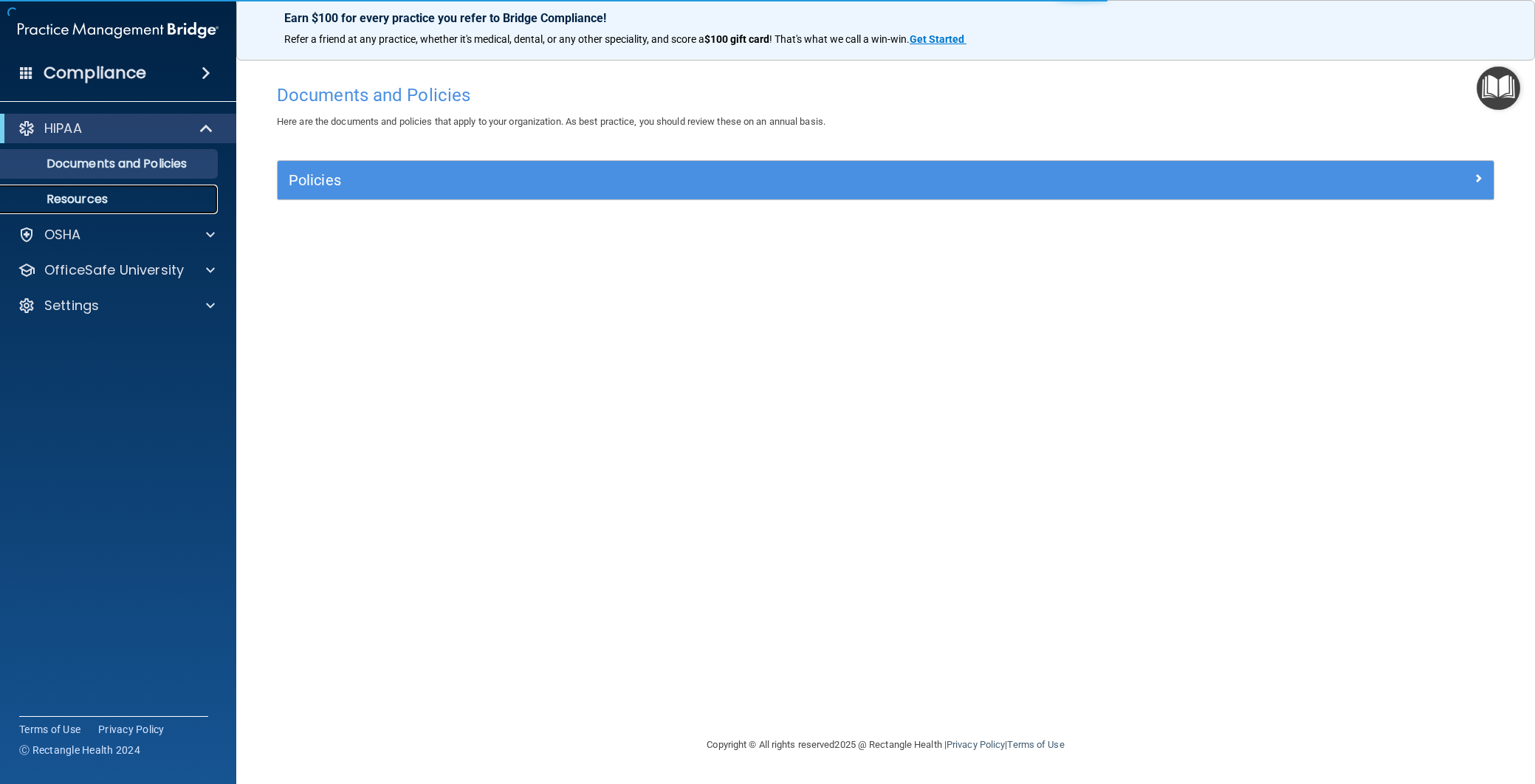
click at [109, 197] on p "Resources" at bounding box center [110, 198] width 201 height 14
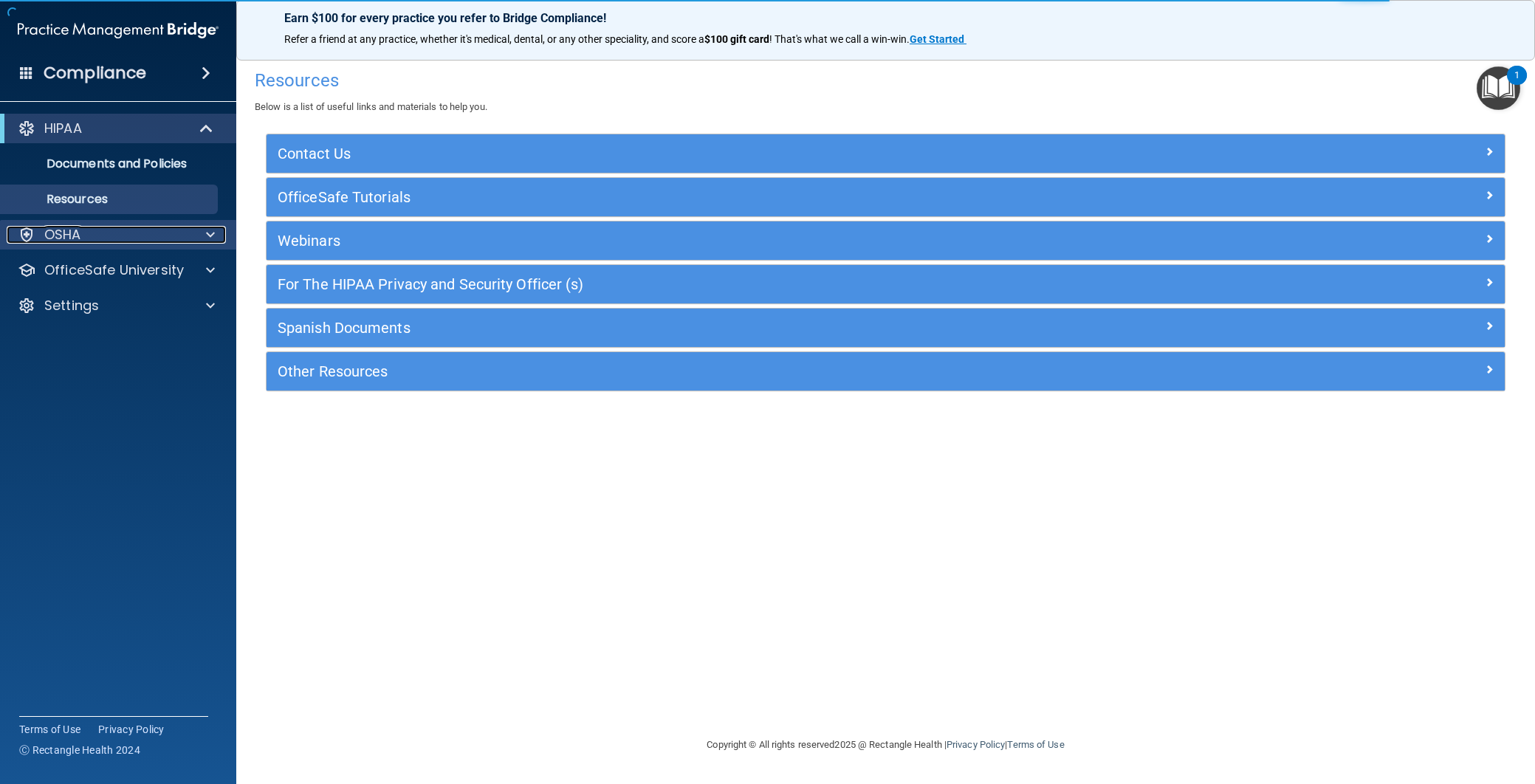
click at [208, 233] on span at bounding box center [210, 235] width 9 height 17
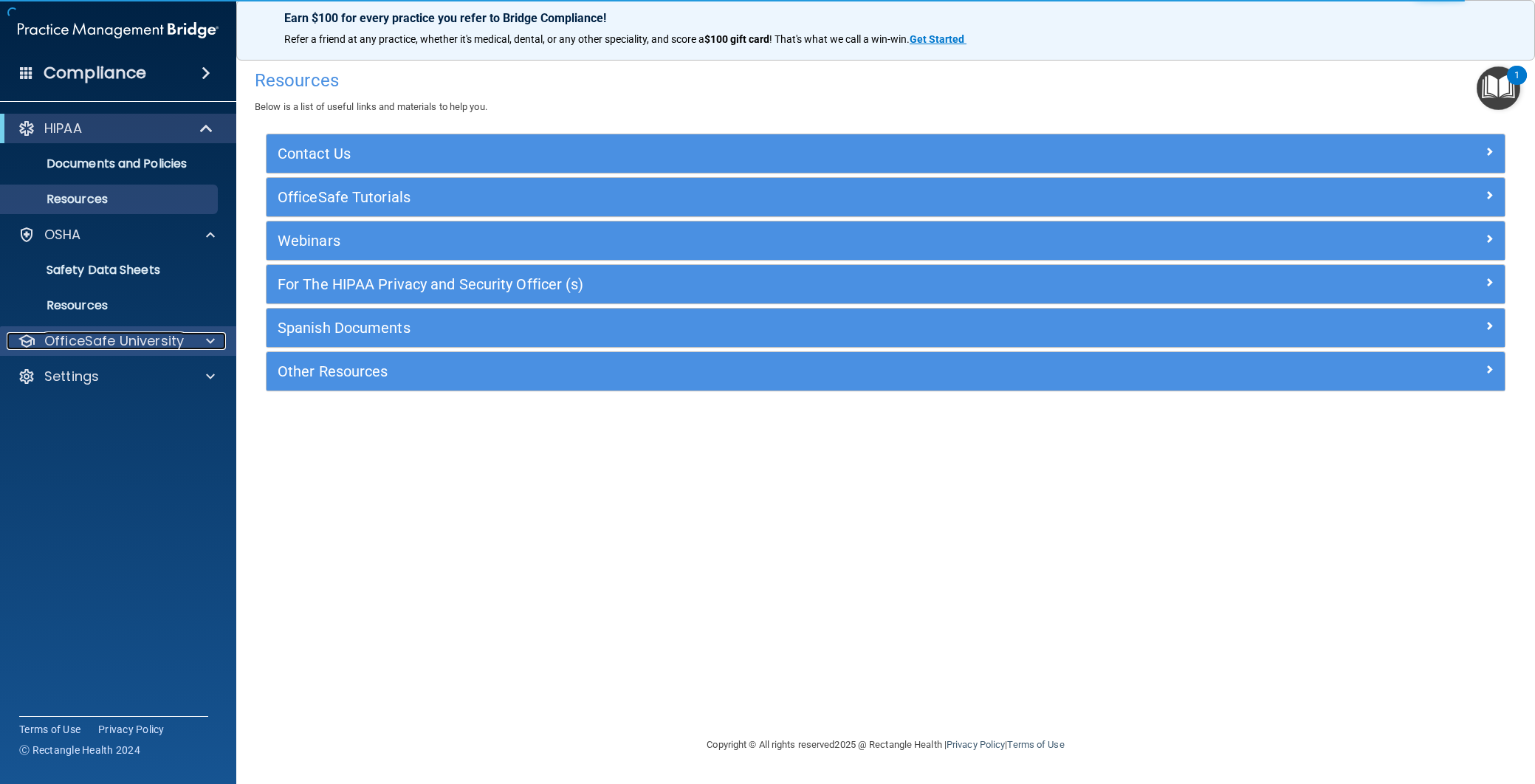
drag, startPoint x: 196, startPoint y: 344, endPoint x: 194, endPoint y: 336, distance: 8.2
click at [195, 343] on div at bounding box center [208, 341] width 37 height 17
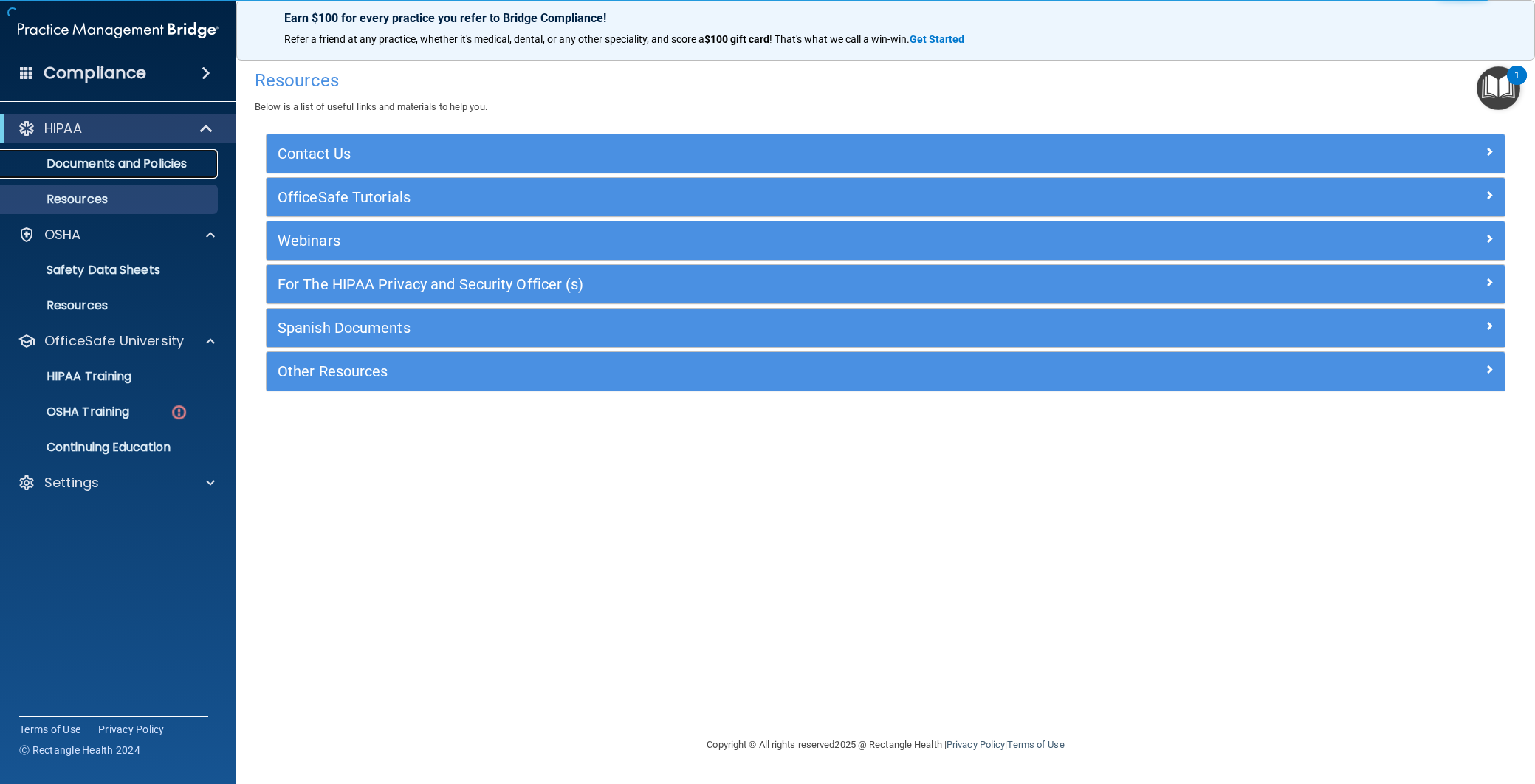
click at [141, 158] on p "Documents and Policies" at bounding box center [110, 164] width 201 height 14
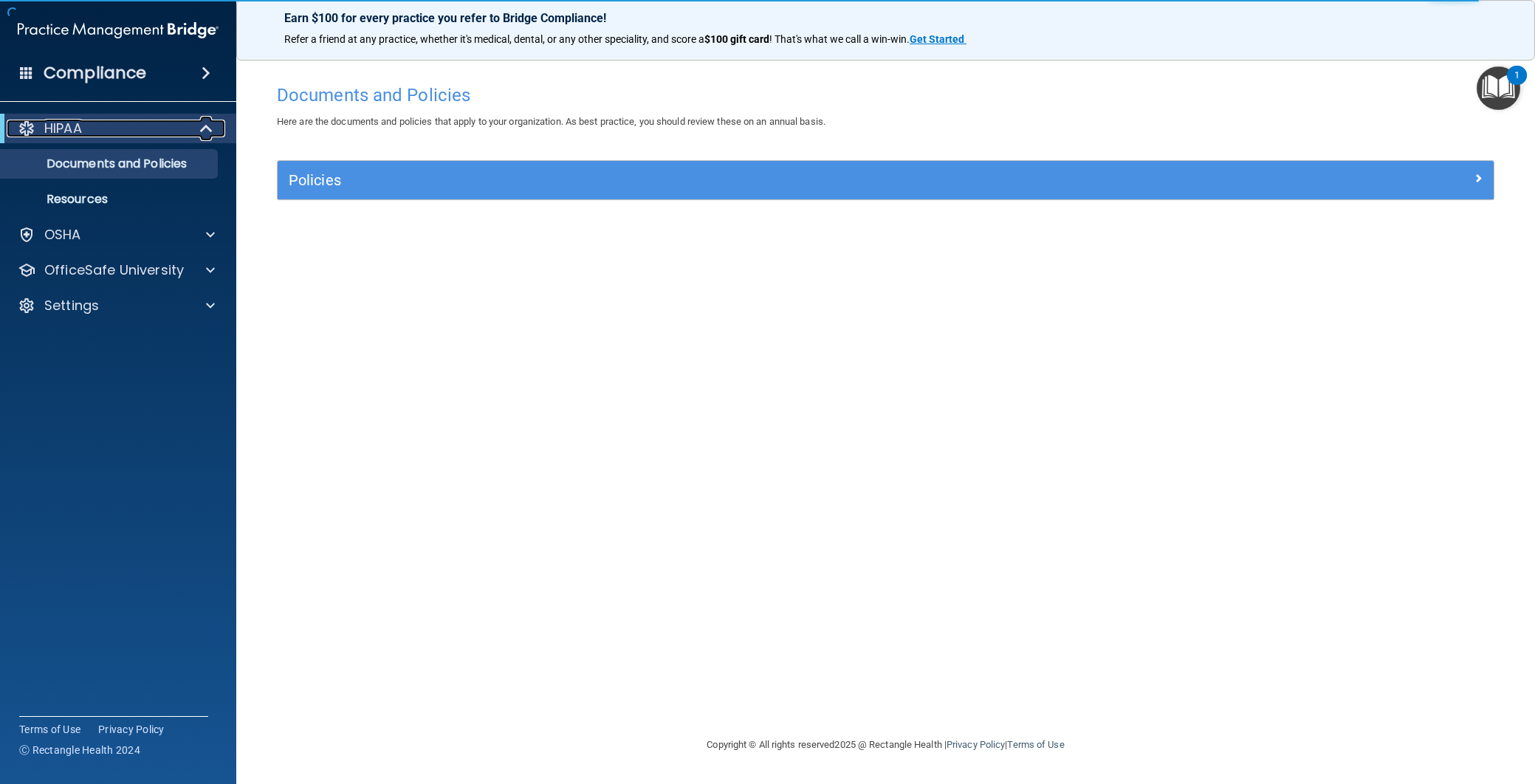
click at [208, 125] on span at bounding box center [207, 128] width 13 height 17
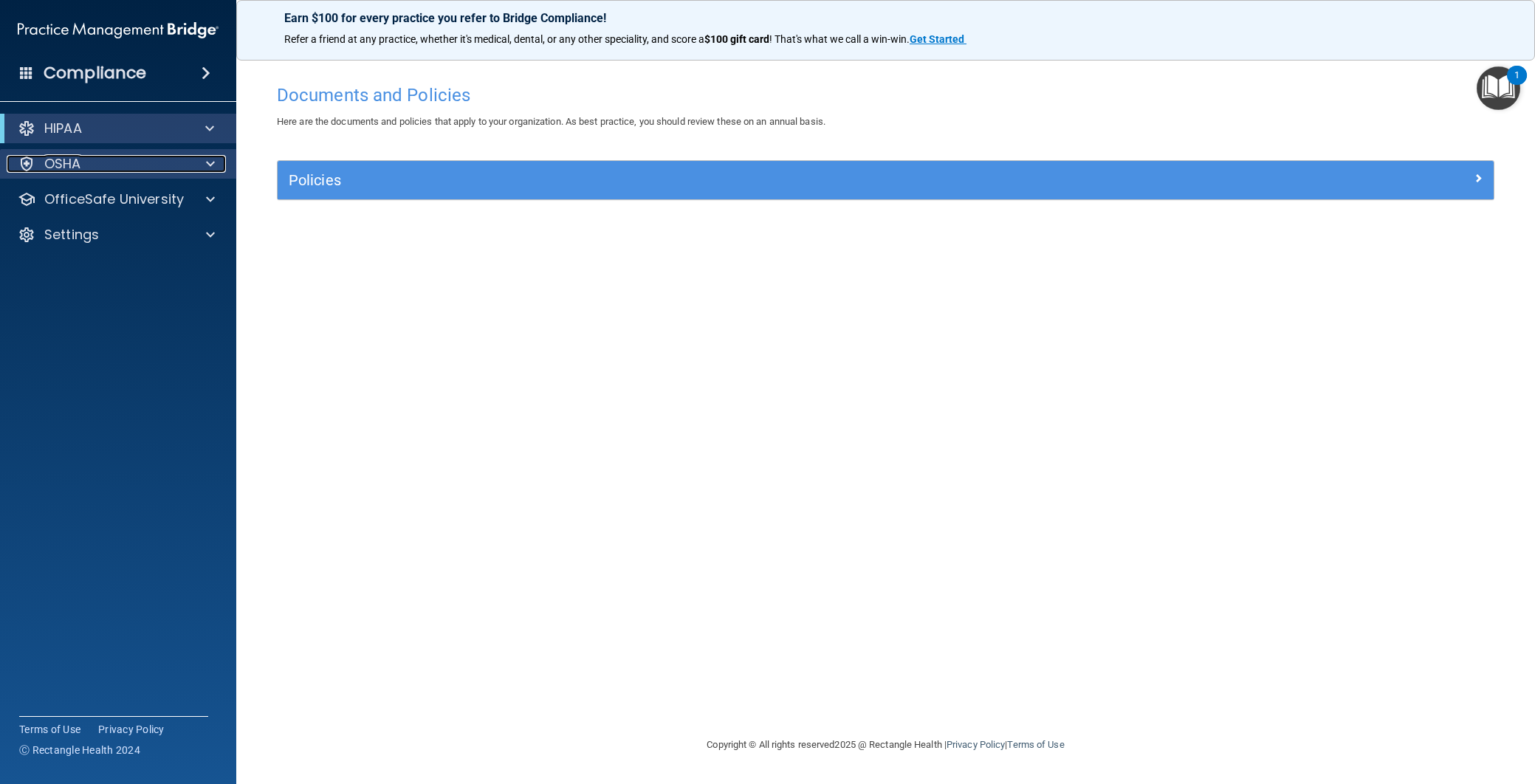
click at [168, 168] on div "OSHA" at bounding box center [98, 164] width 183 height 17
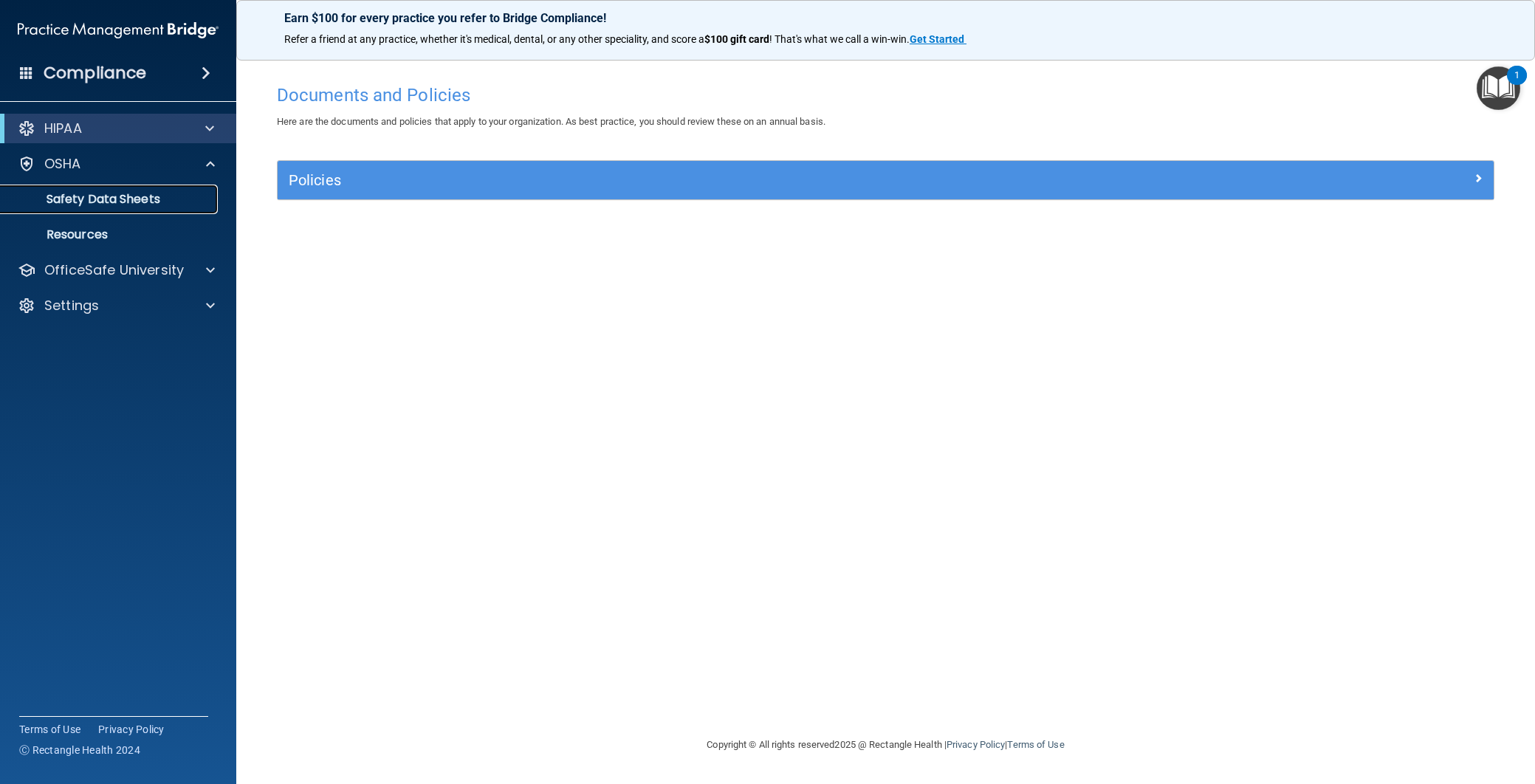
click at [147, 211] on link "Safety Data Sheets" at bounding box center [102, 199] width 233 height 30
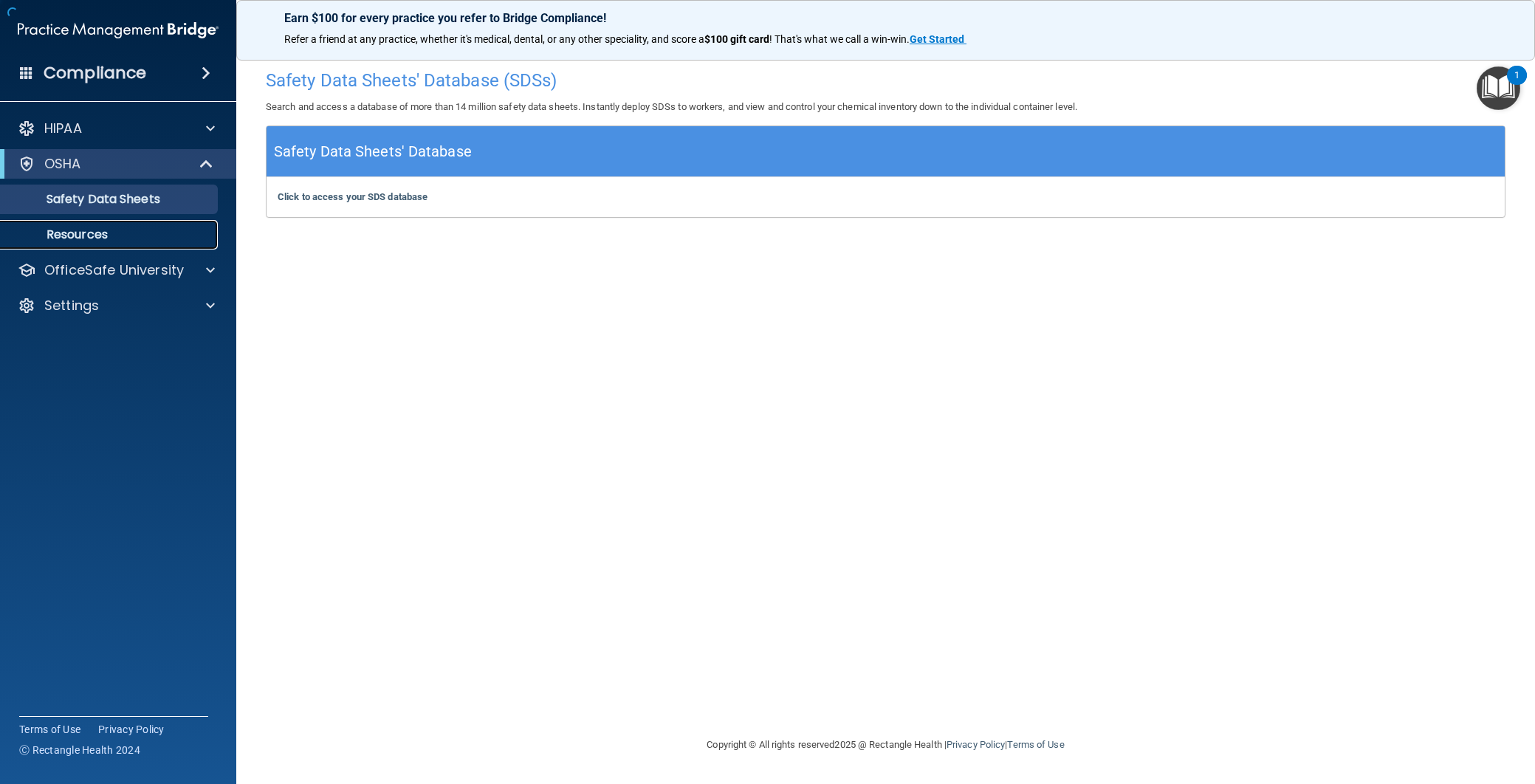
click at [96, 240] on p "Resources" at bounding box center [110, 234] width 201 height 14
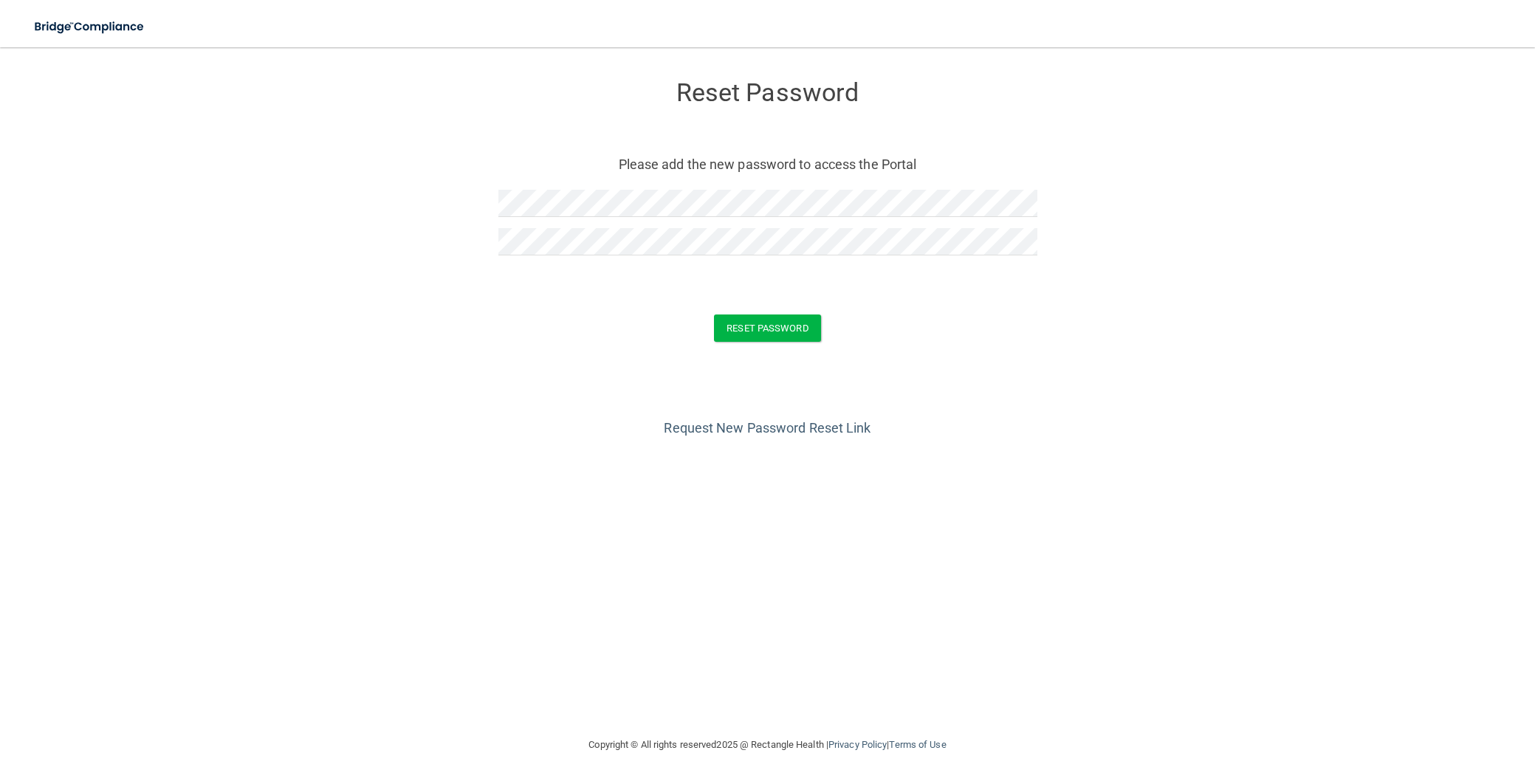
click at [507, 385] on div "Request New Password Reset Link" at bounding box center [768, 403] width 1476 height 74
click at [776, 333] on button "Reset Password" at bounding box center [767, 328] width 106 height 27
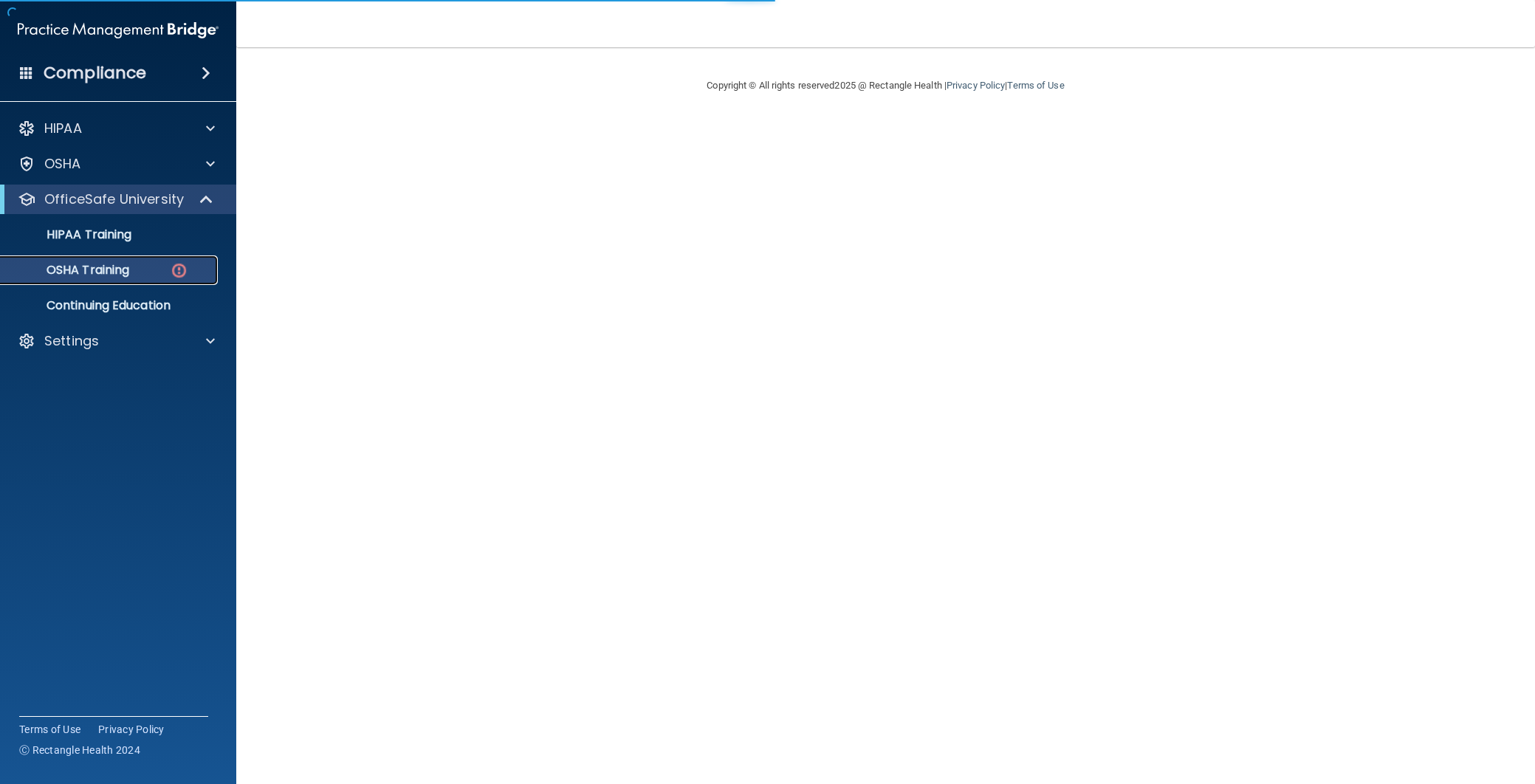
click at [176, 271] on img at bounding box center [178, 270] width 18 height 18
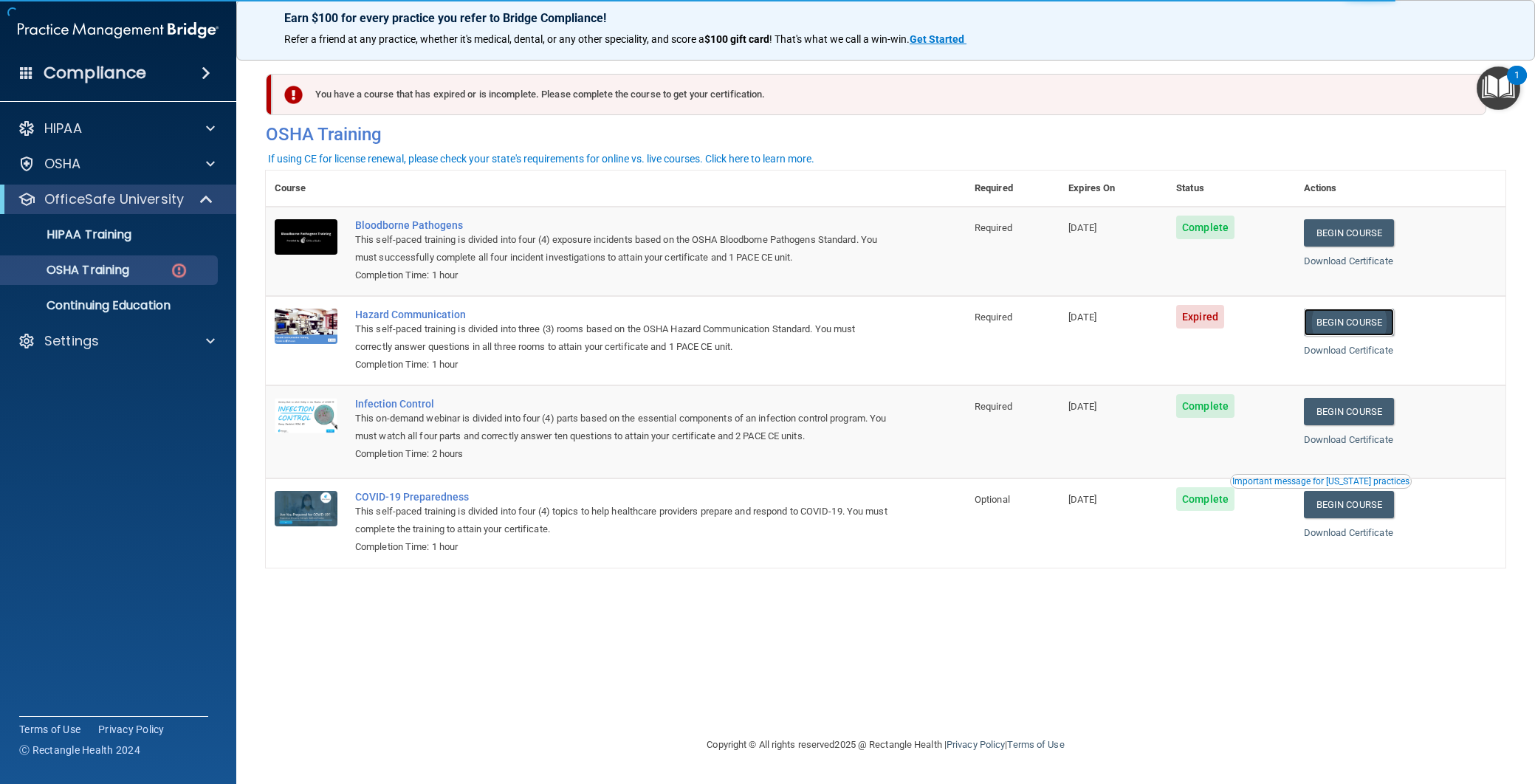
click at [1356, 323] on link "Begin Course" at bounding box center [1349, 322] width 90 height 27
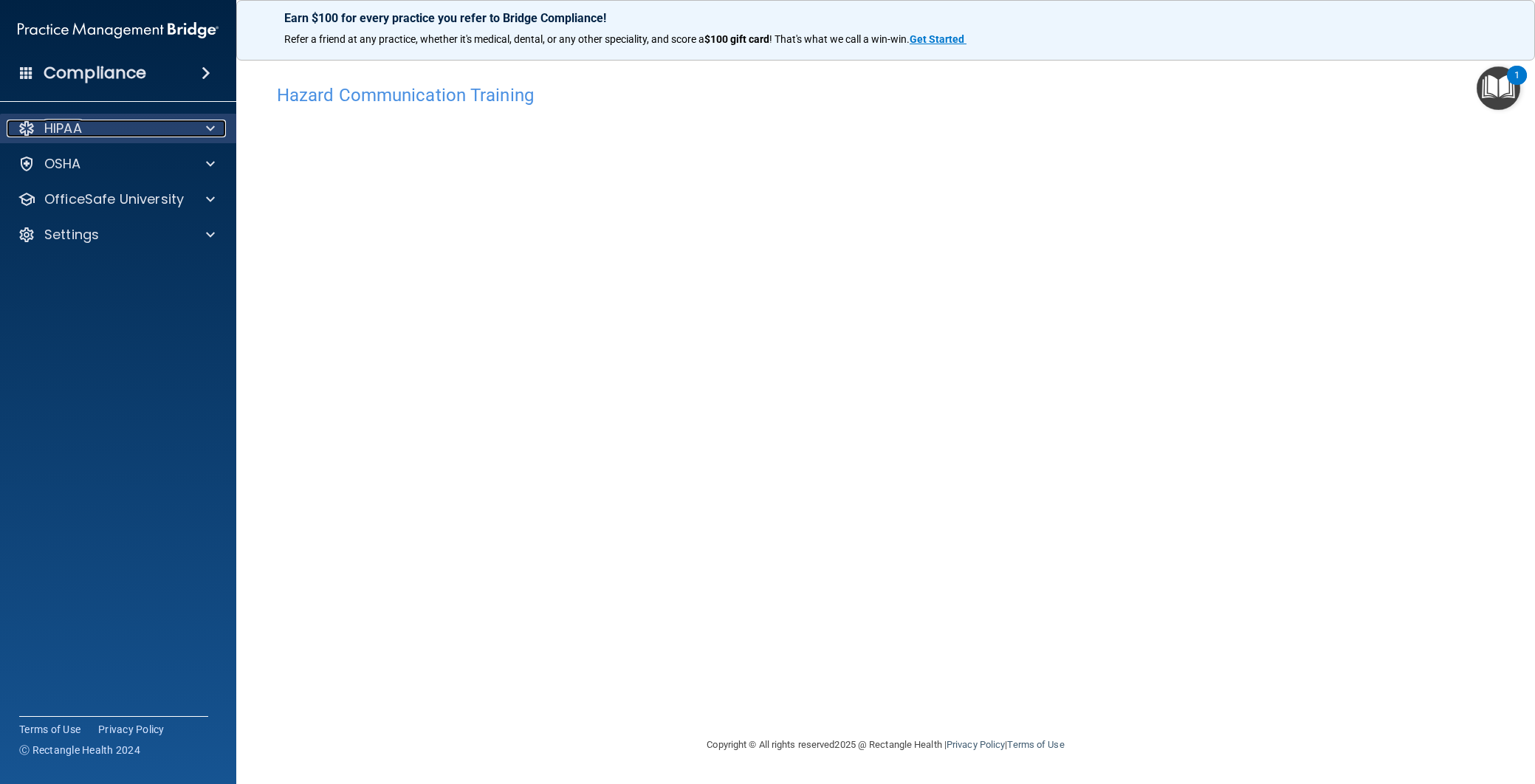
click at [57, 137] on p "HIPAA" at bounding box center [63, 128] width 38 height 17
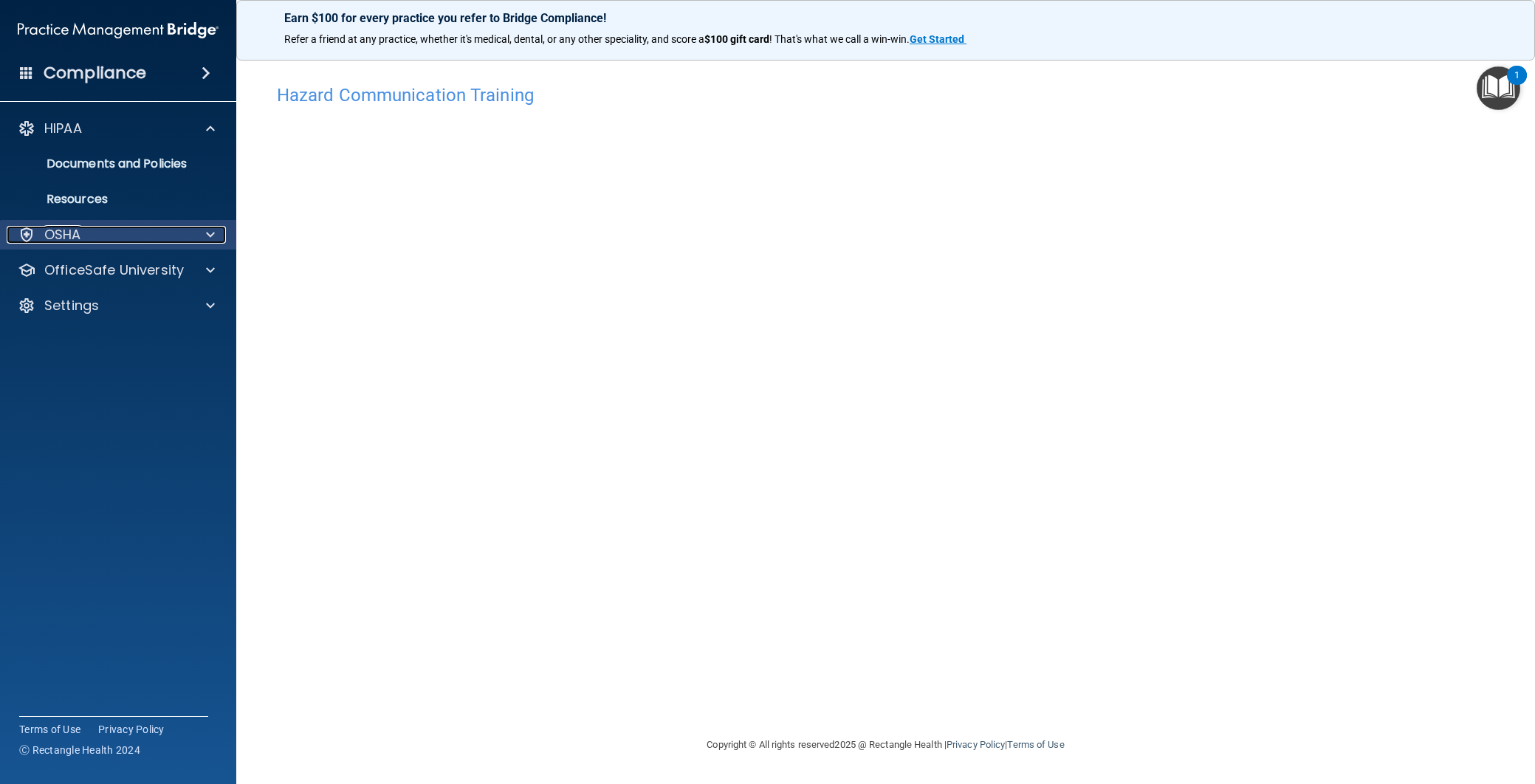
click at [57, 226] on p "OSHA" at bounding box center [63, 235] width 37 height 17
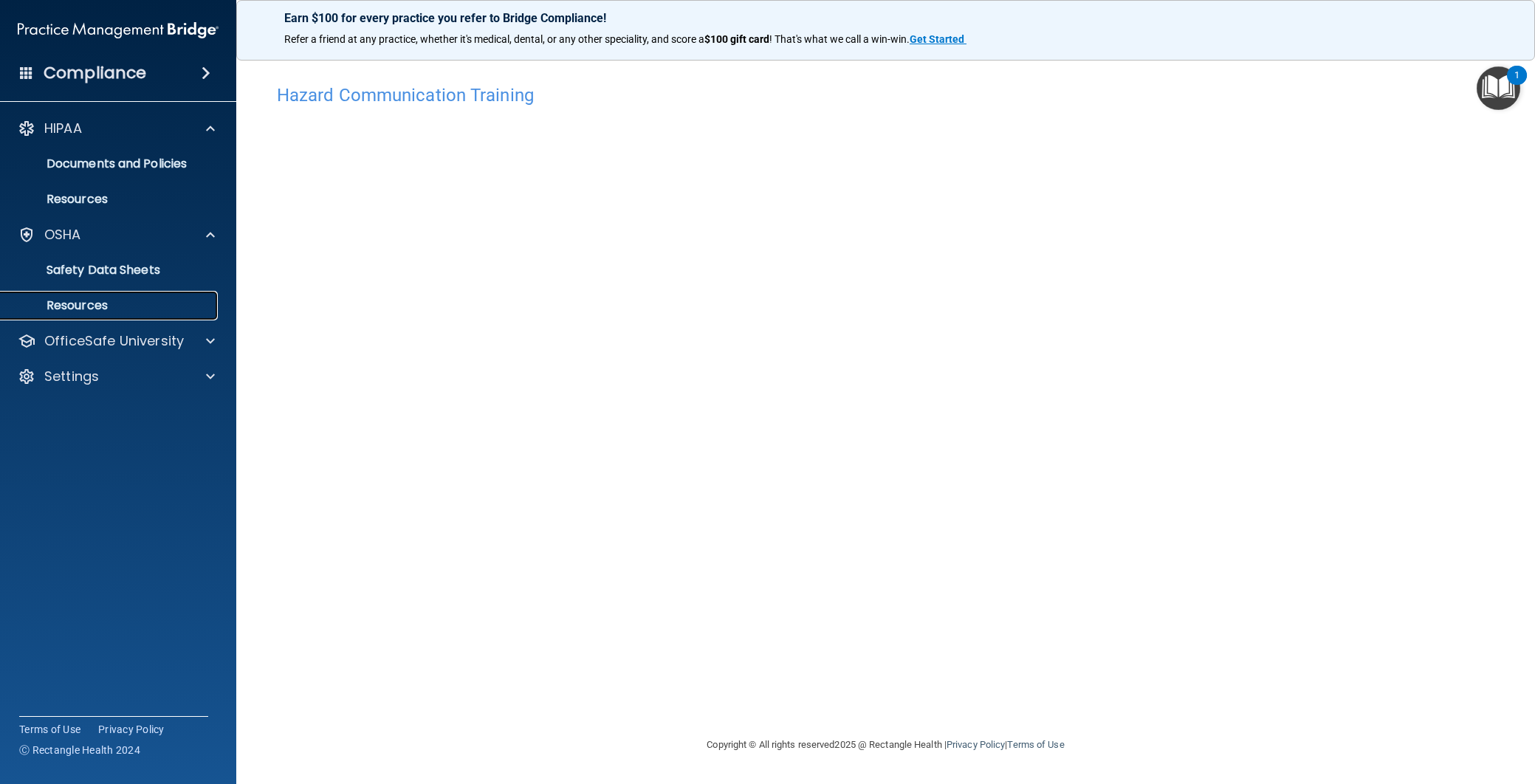
click at [100, 303] on p "Resources" at bounding box center [110, 305] width 201 height 14
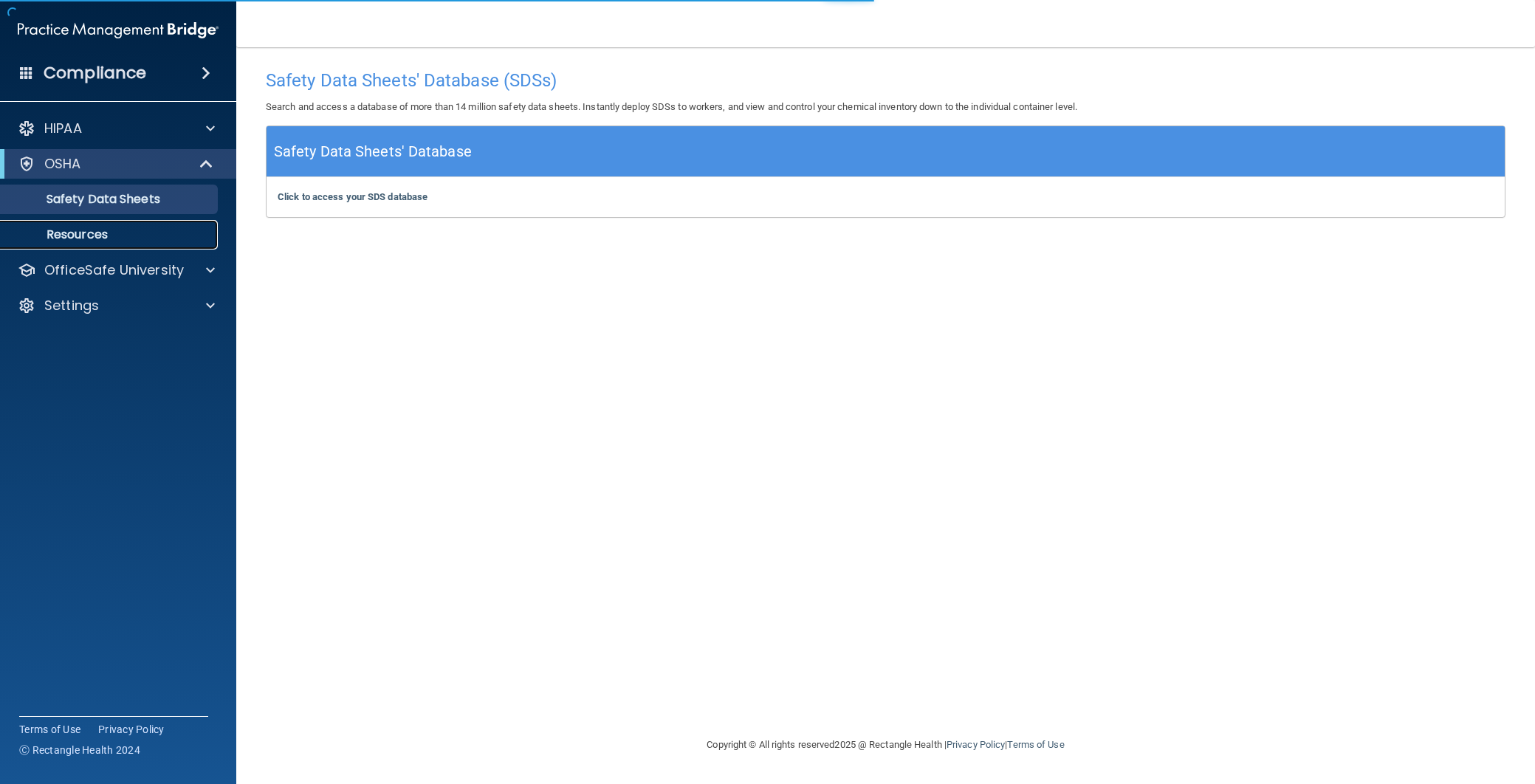
click at [81, 230] on p "Resources" at bounding box center [110, 234] width 201 height 14
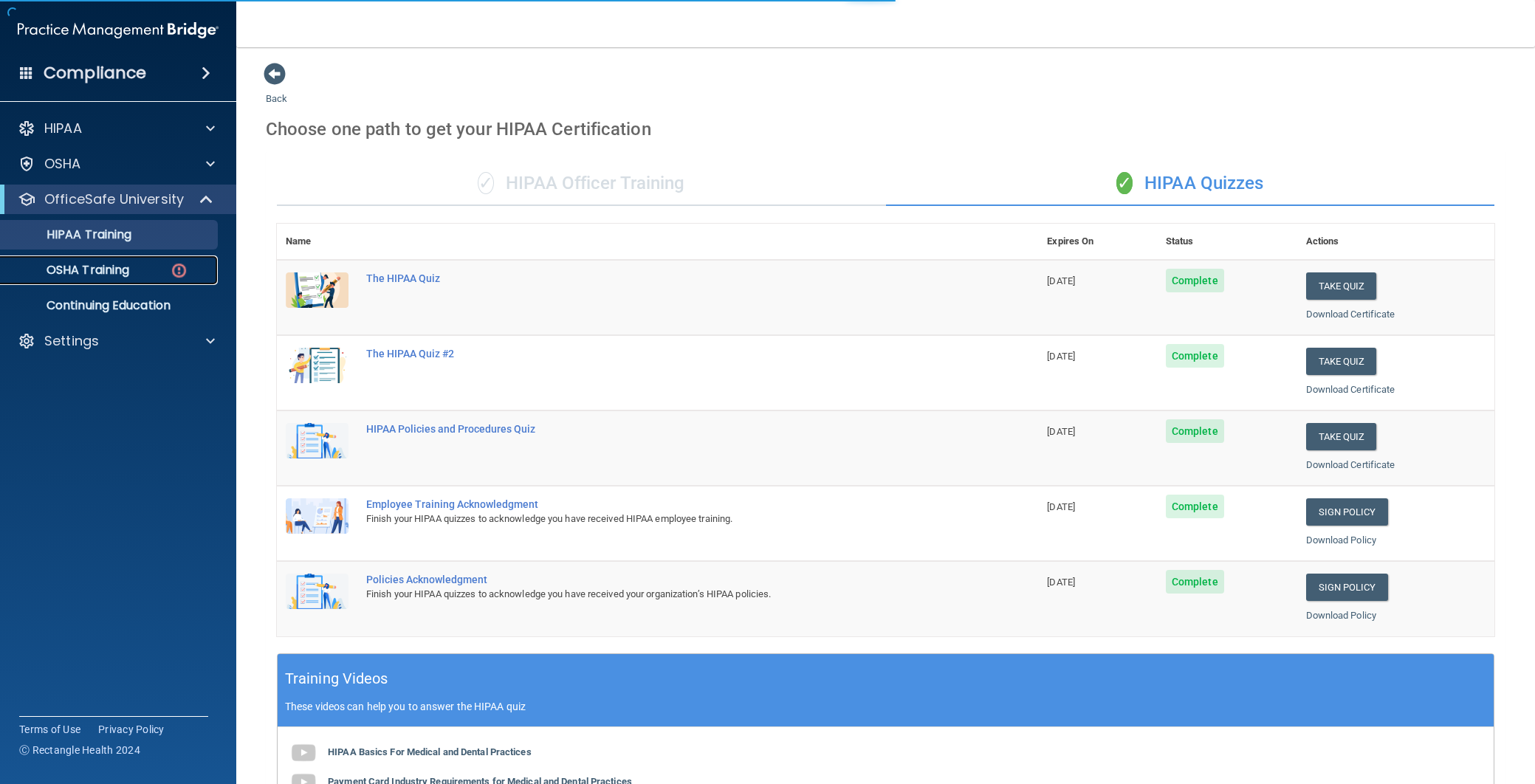
click at [178, 273] on img at bounding box center [178, 270] width 18 height 18
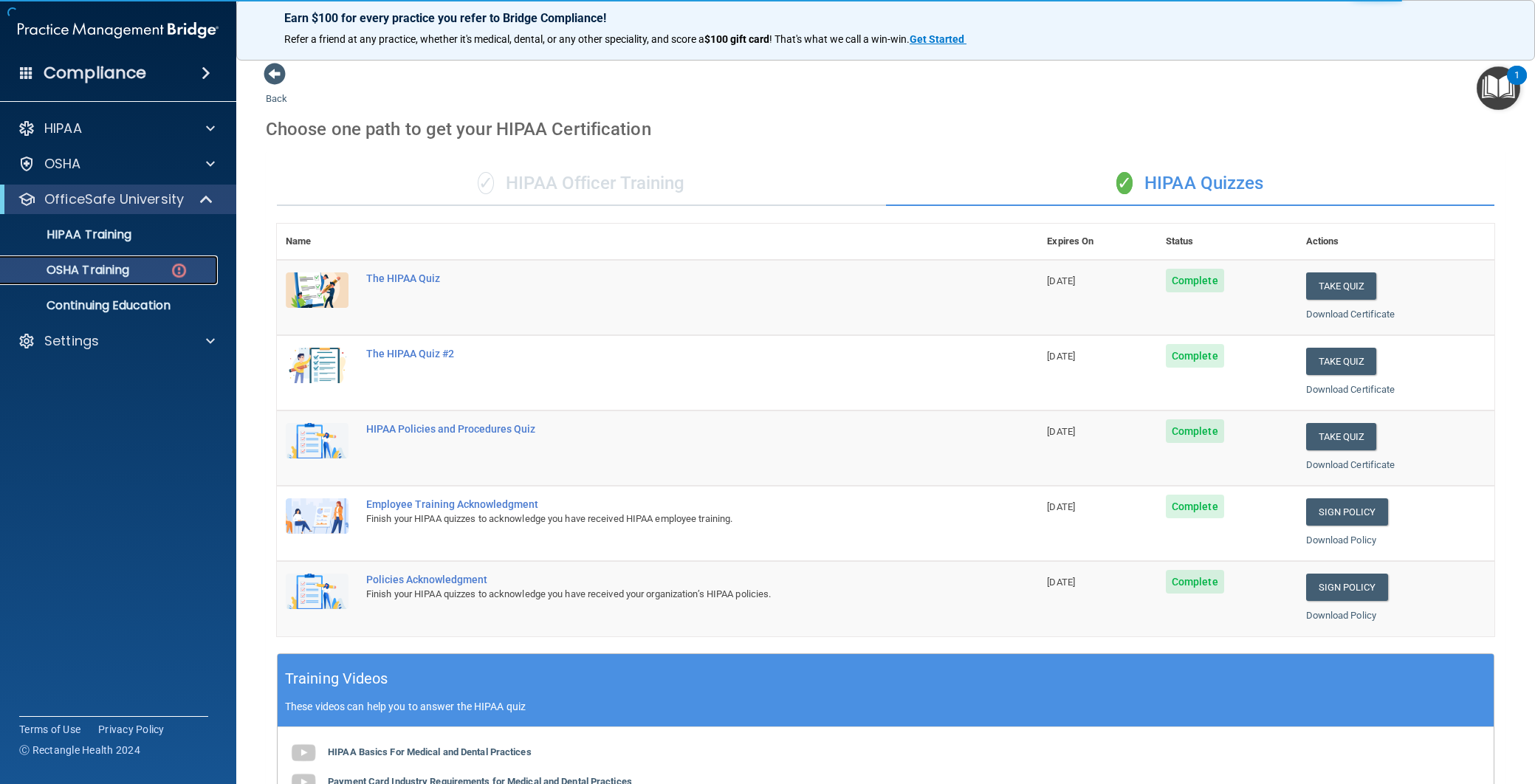
scroll to position [3, 0]
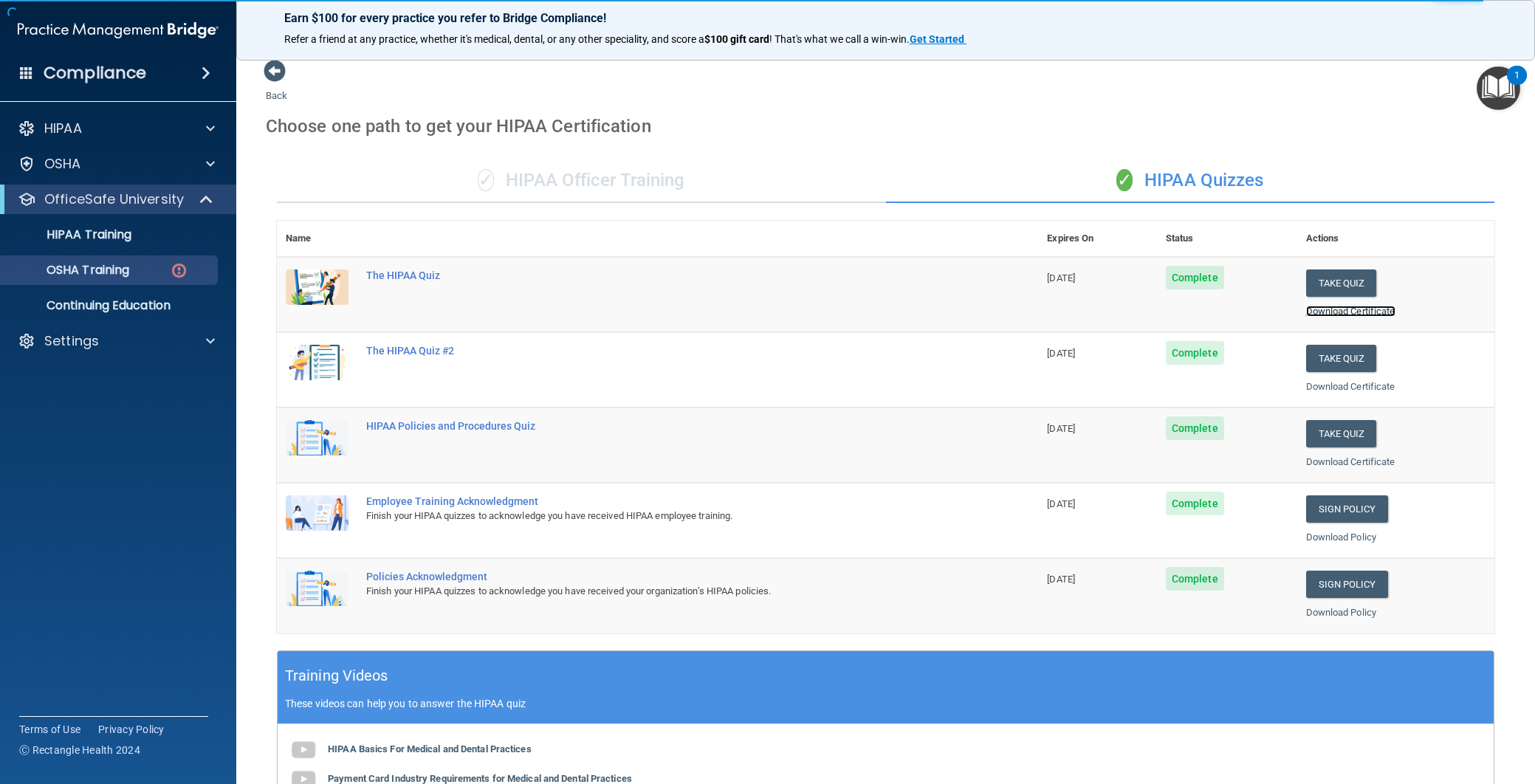
click at [1315, 306] on link "Download Certificate" at bounding box center [1350, 312] width 90 height 12
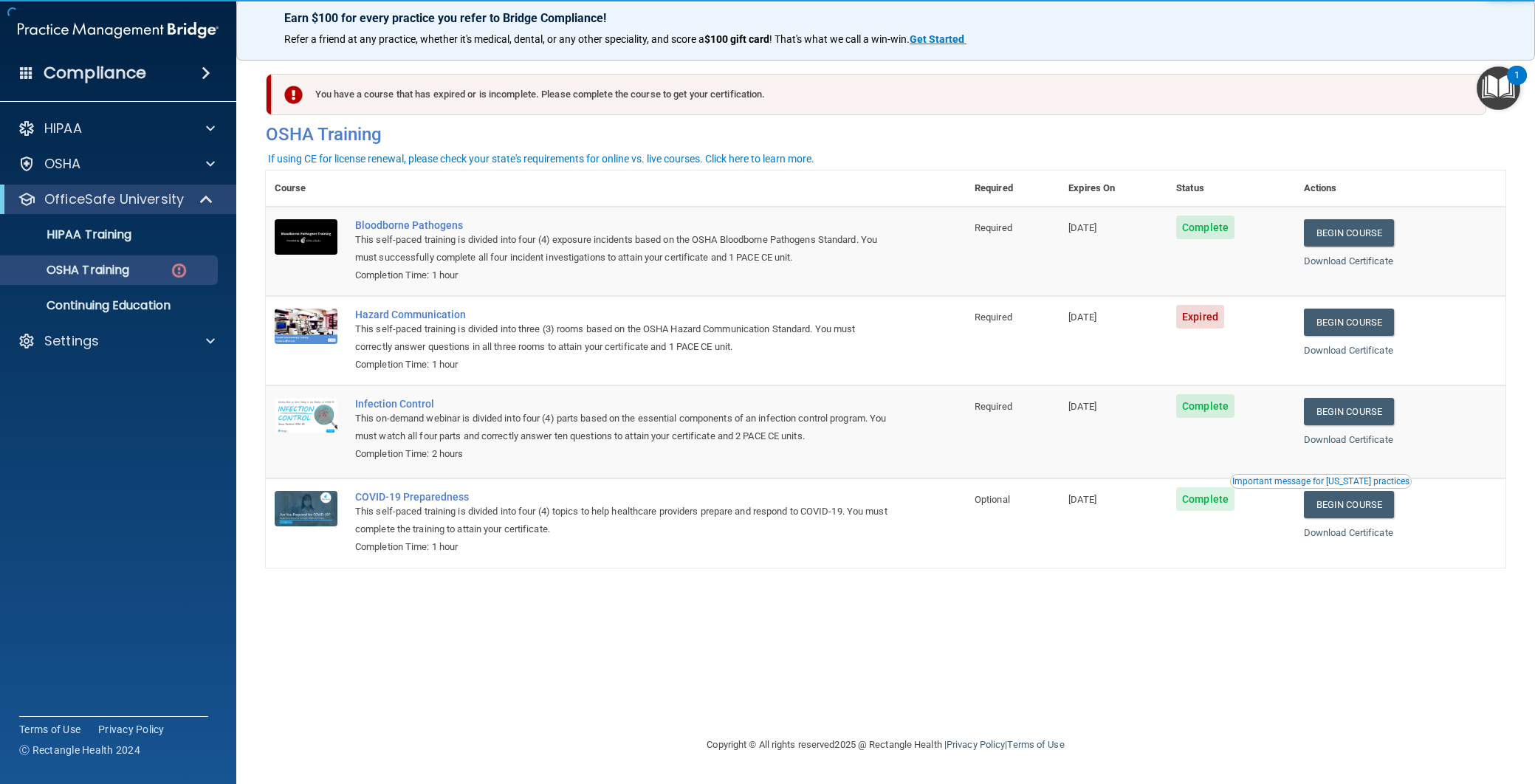
scroll to position [0, 0]
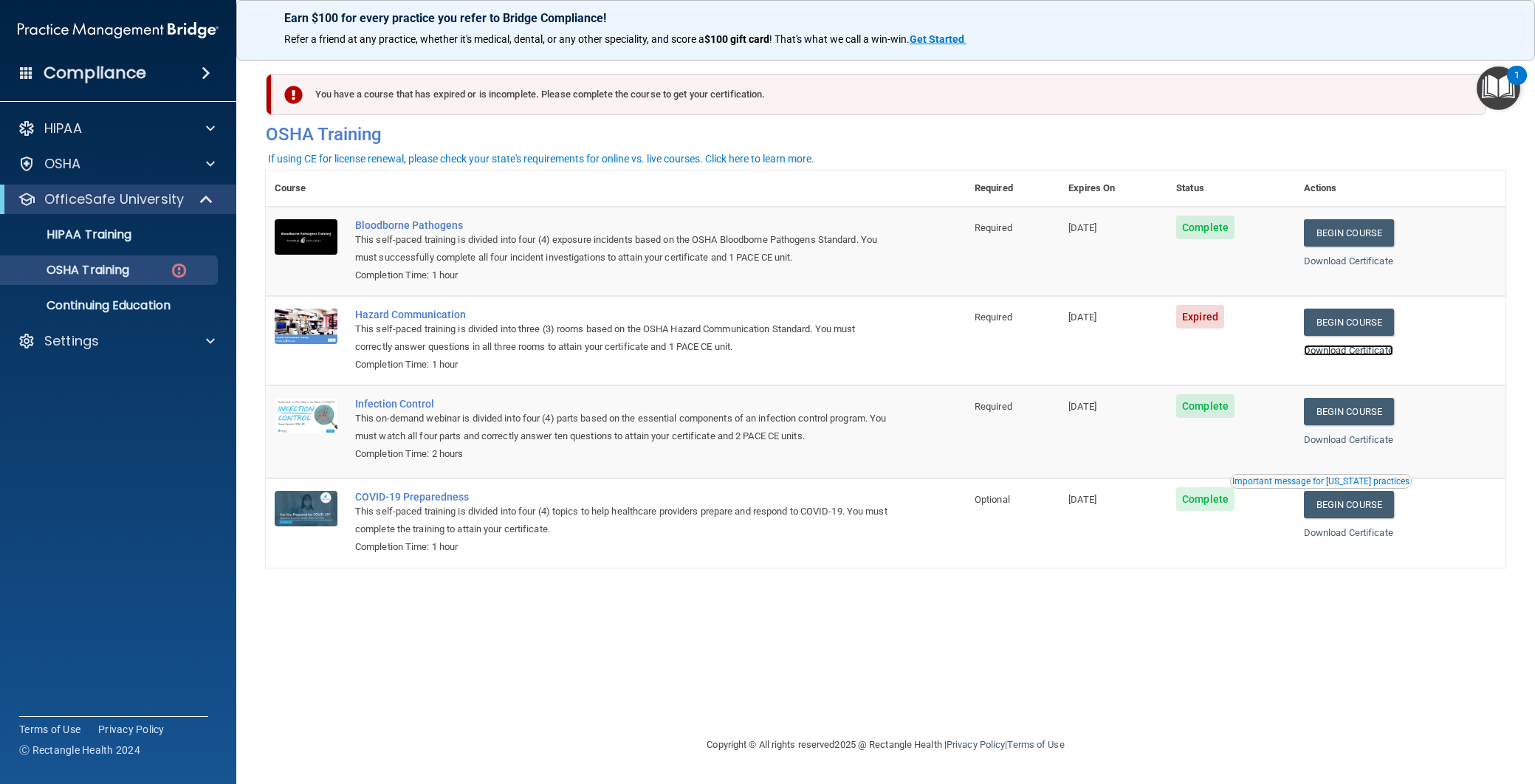
click at [1318, 348] on link "Download Certificate" at bounding box center [1348, 350] width 90 height 12
click at [162, 279] on link "OSHA Training" at bounding box center [102, 269] width 233 height 30
click at [726, 105] on div "You have a course that has expired or is incomplete. Please complete the course…" at bounding box center [879, 94] width 1215 height 41
click at [727, 98] on div "You have a course that has expired or is incomplete. Please complete the course…" at bounding box center [879, 94] width 1215 height 41
click at [1490, 89] on img "Open Resource Center, 1 new notification" at bounding box center [1497, 88] width 43 height 43
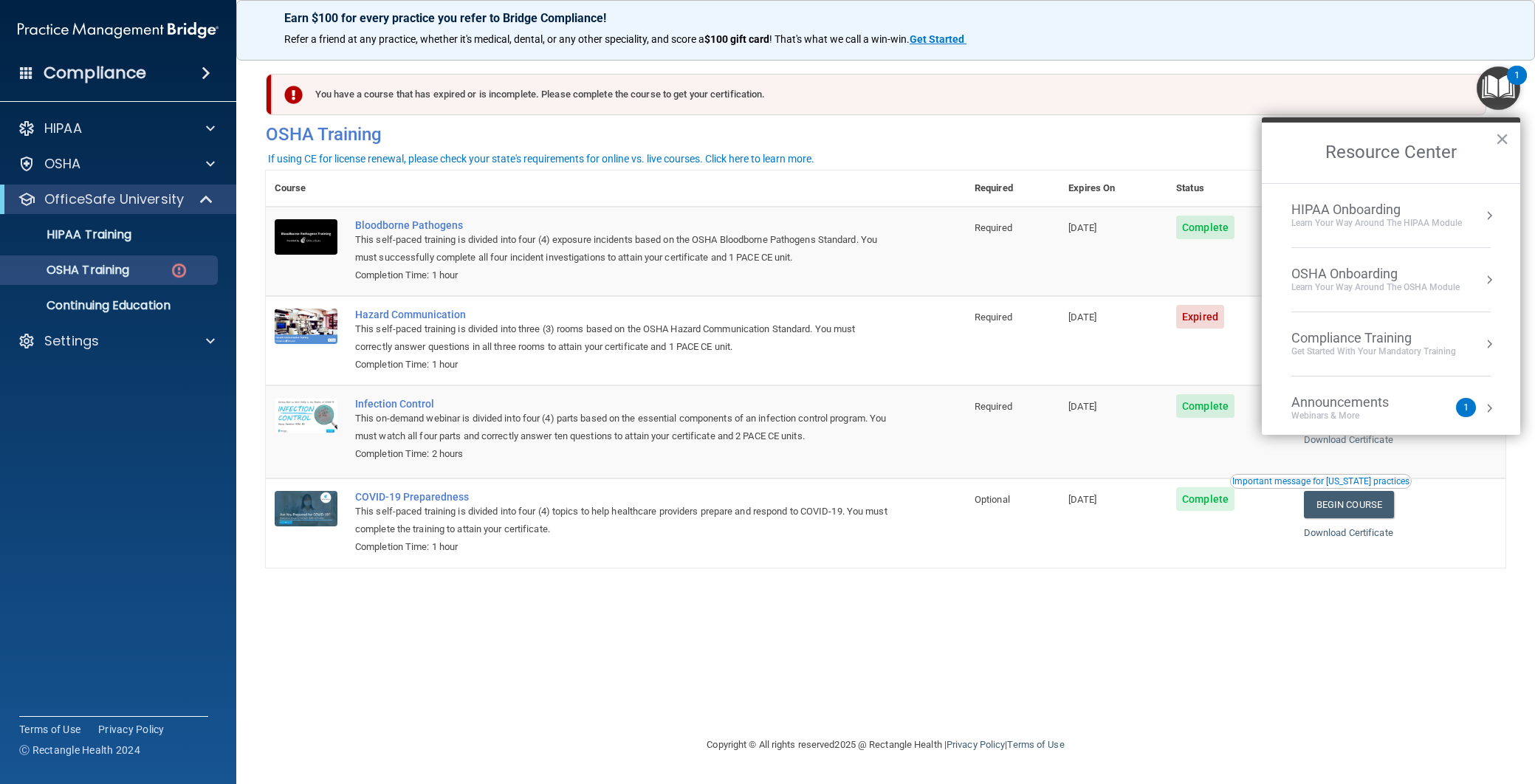
click at [1461, 407] on div "1" at bounding box center [1466, 408] width 20 height 19
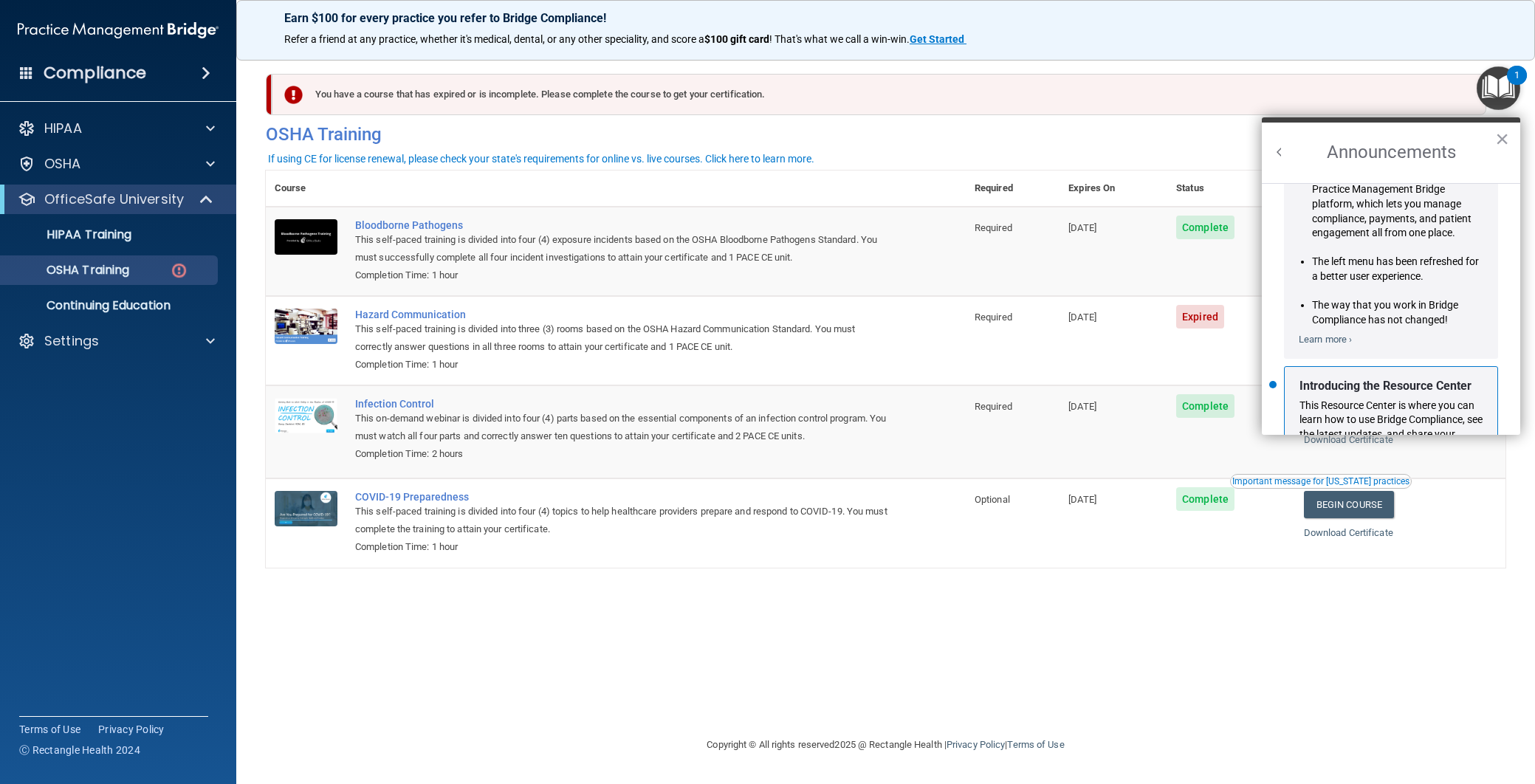
scroll to position [228, 0]
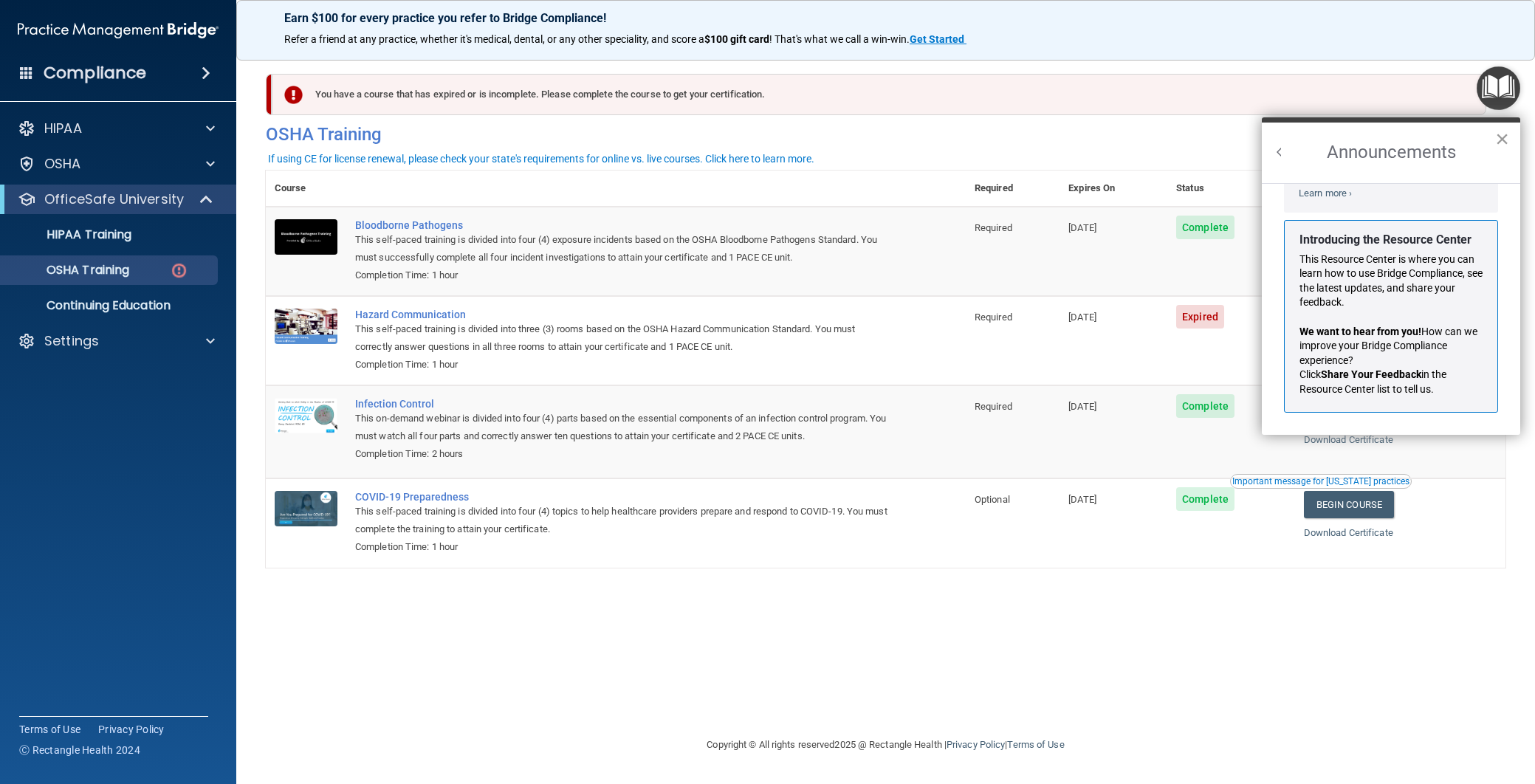
click at [1503, 143] on button "×" at bounding box center [1502, 139] width 14 height 24
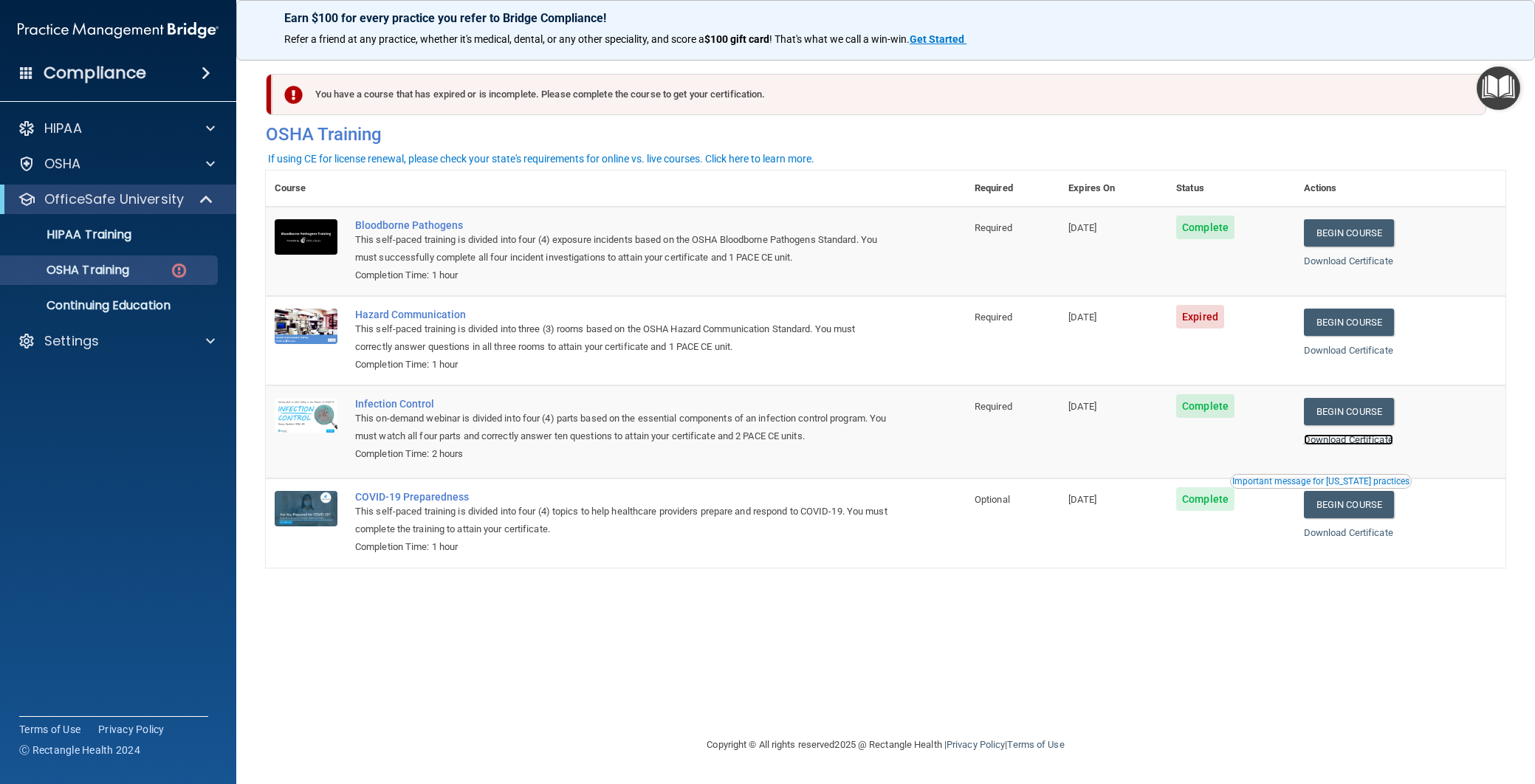
click at [1353, 442] on link "Download Certificate" at bounding box center [1348, 440] width 90 height 12
click at [1372, 536] on link "Download Certificate" at bounding box center [1348, 533] width 90 height 12
click at [77, 245] on link "HIPAA Training" at bounding box center [102, 235] width 233 height 30
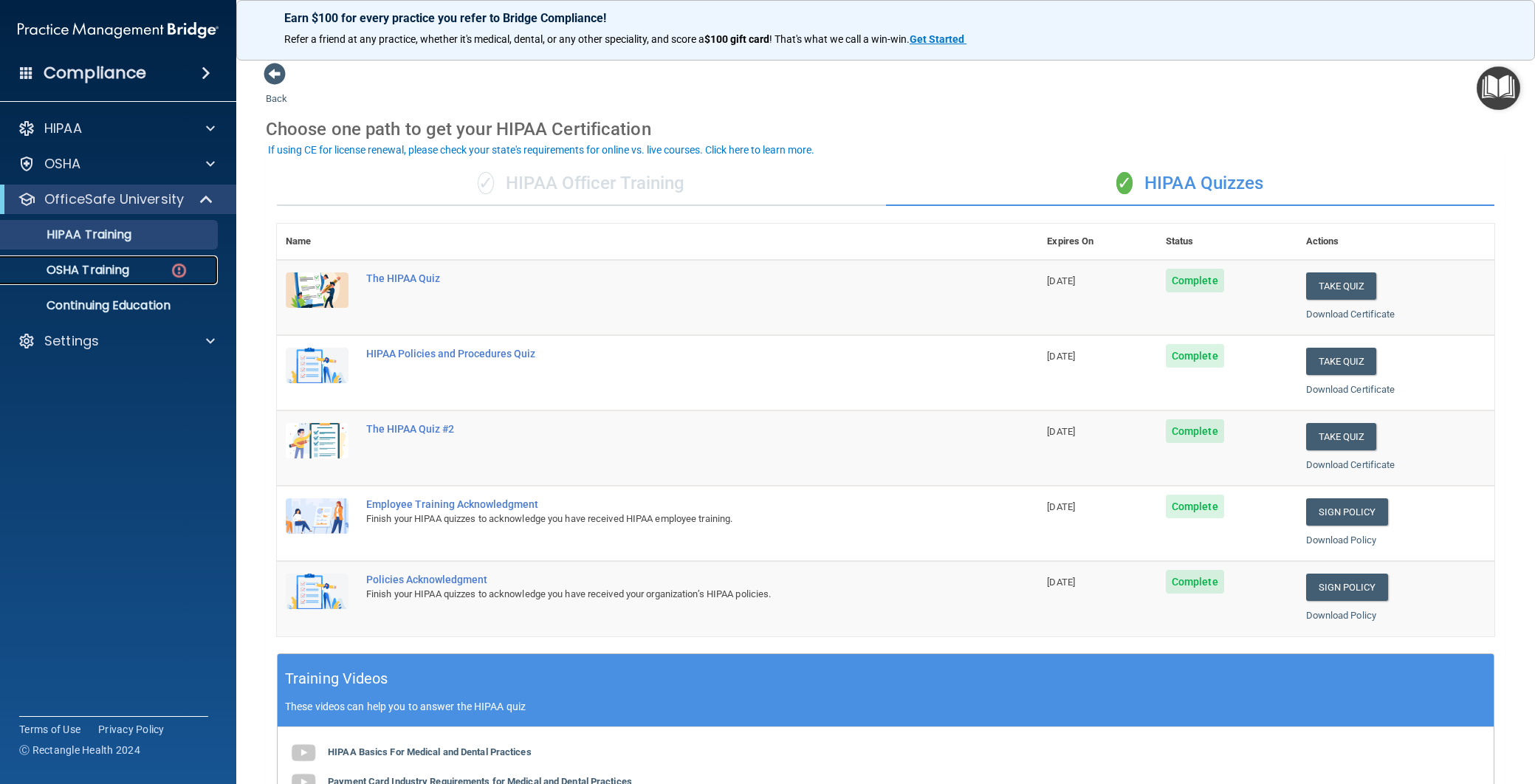
click at [110, 271] on p "OSHA Training" at bounding box center [69, 269] width 119 height 14
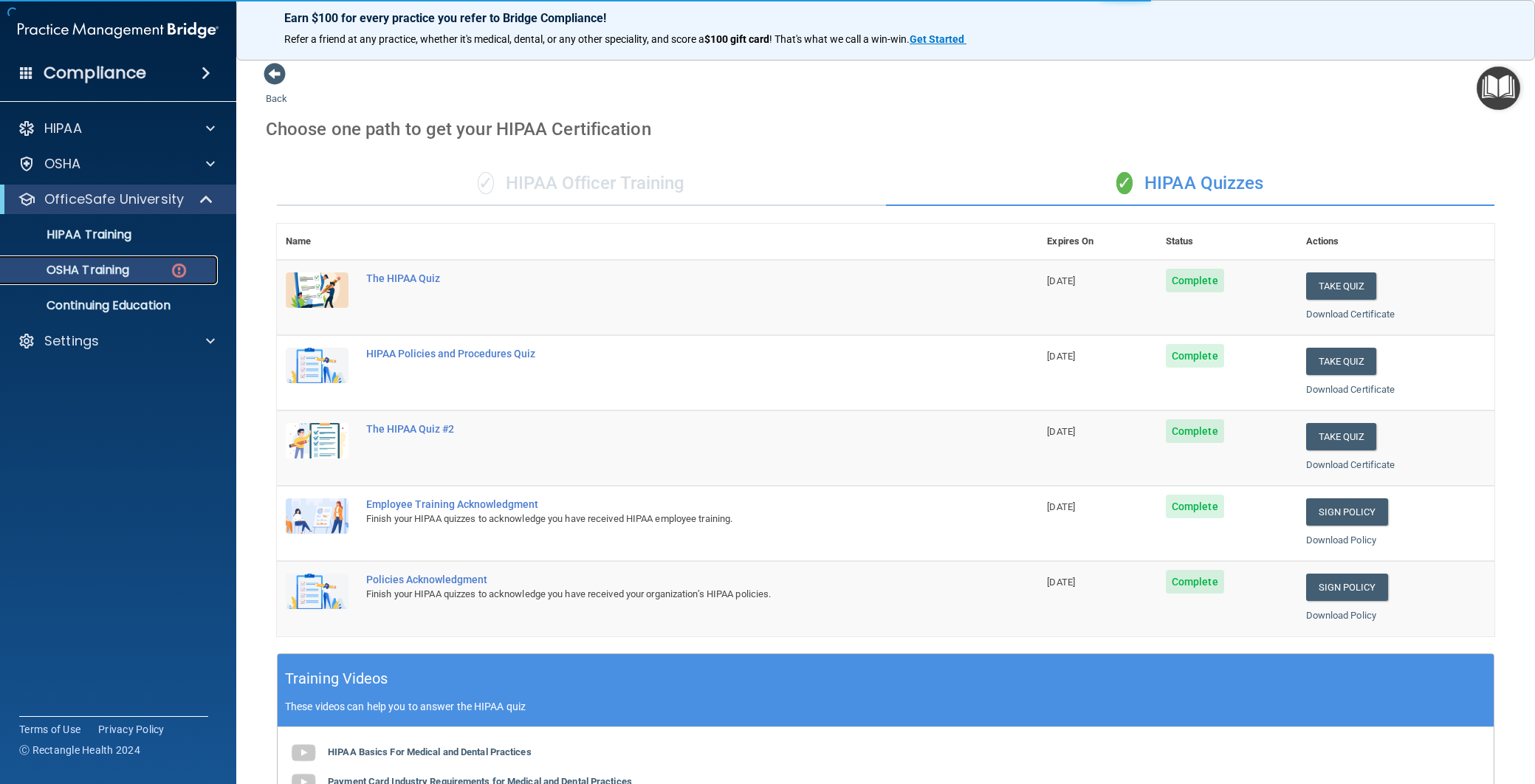
click at [108, 271] on p "OSHA Training" at bounding box center [69, 269] width 119 height 14
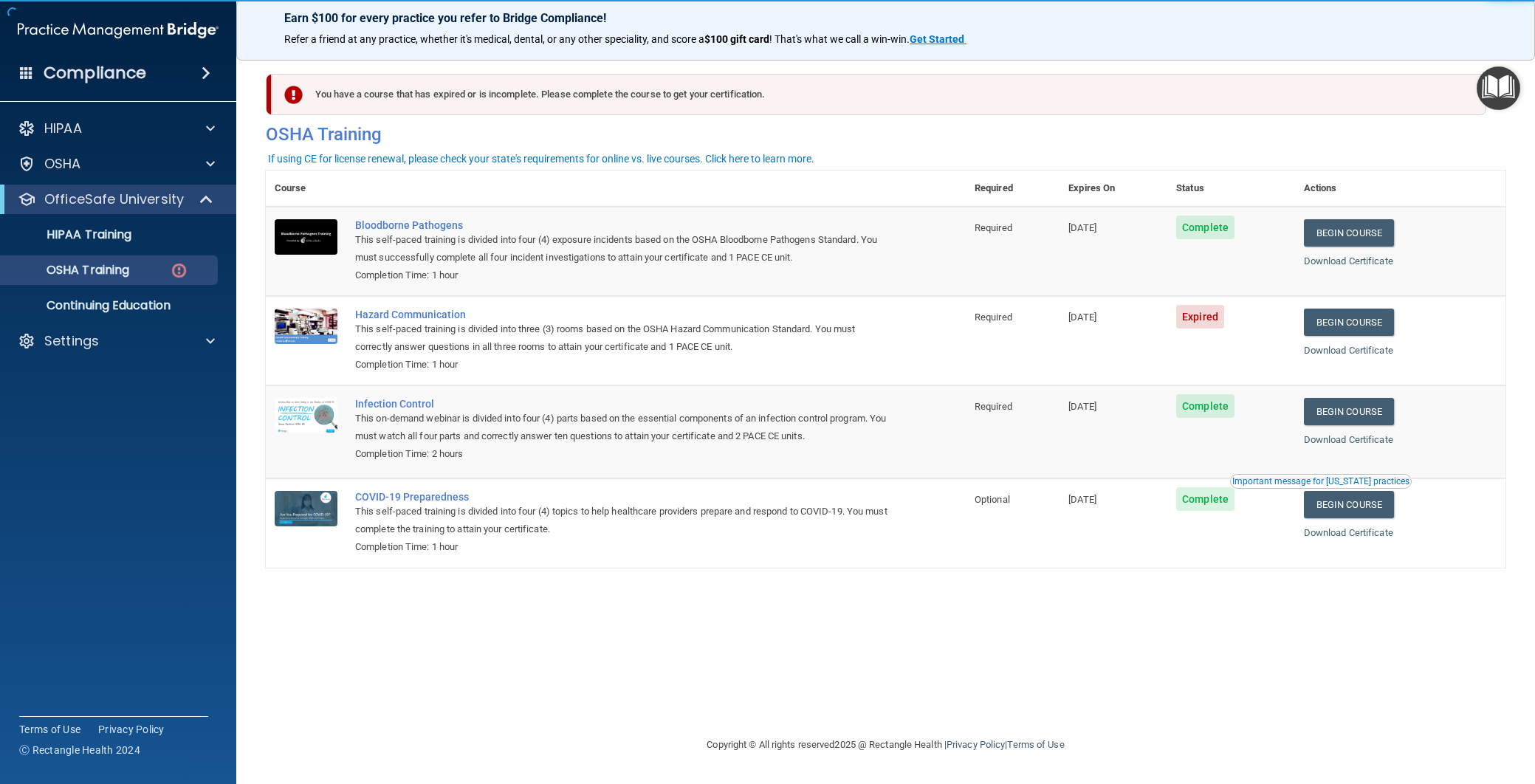
click at [1219, 320] on span "Expired" at bounding box center [1200, 316] width 48 height 24
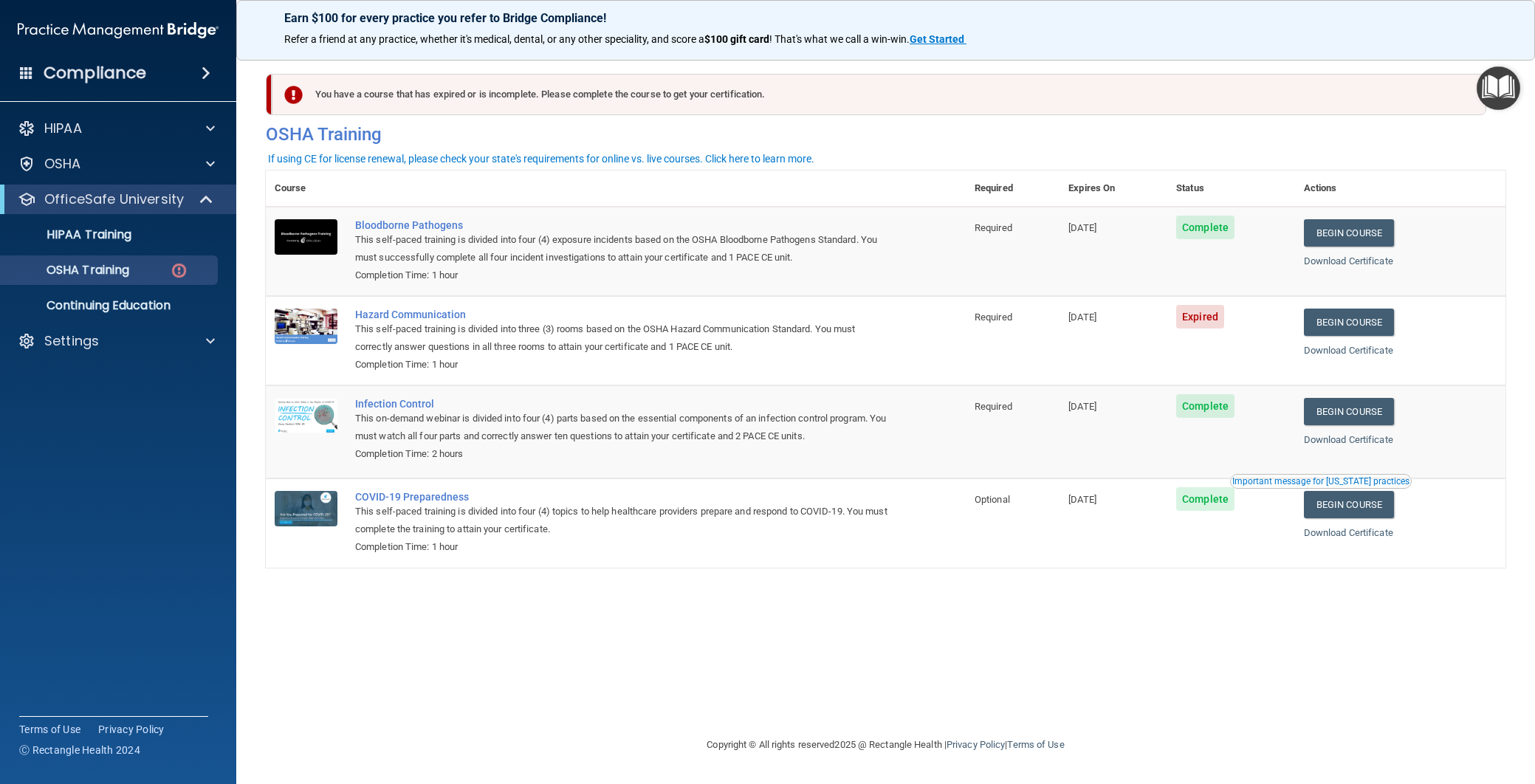
click at [1196, 322] on span "Expired" at bounding box center [1200, 316] width 48 height 24
click at [1350, 327] on link "Begin Course" at bounding box center [1349, 322] width 90 height 27
click at [1337, 331] on link "Begin Course" at bounding box center [1349, 322] width 90 height 27
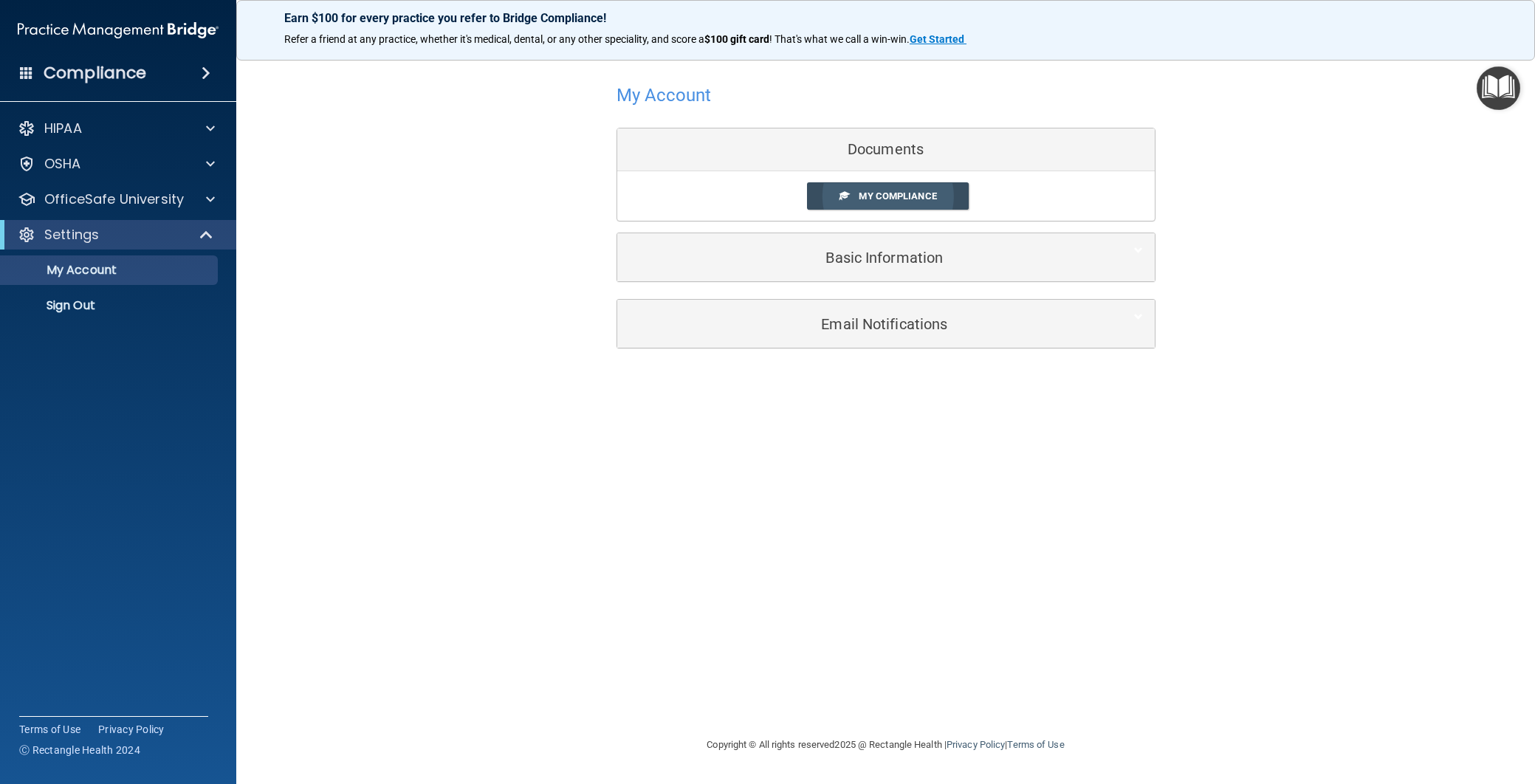
click at [915, 186] on link "My Compliance" at bounding box center [888, 196] width 162 height 27
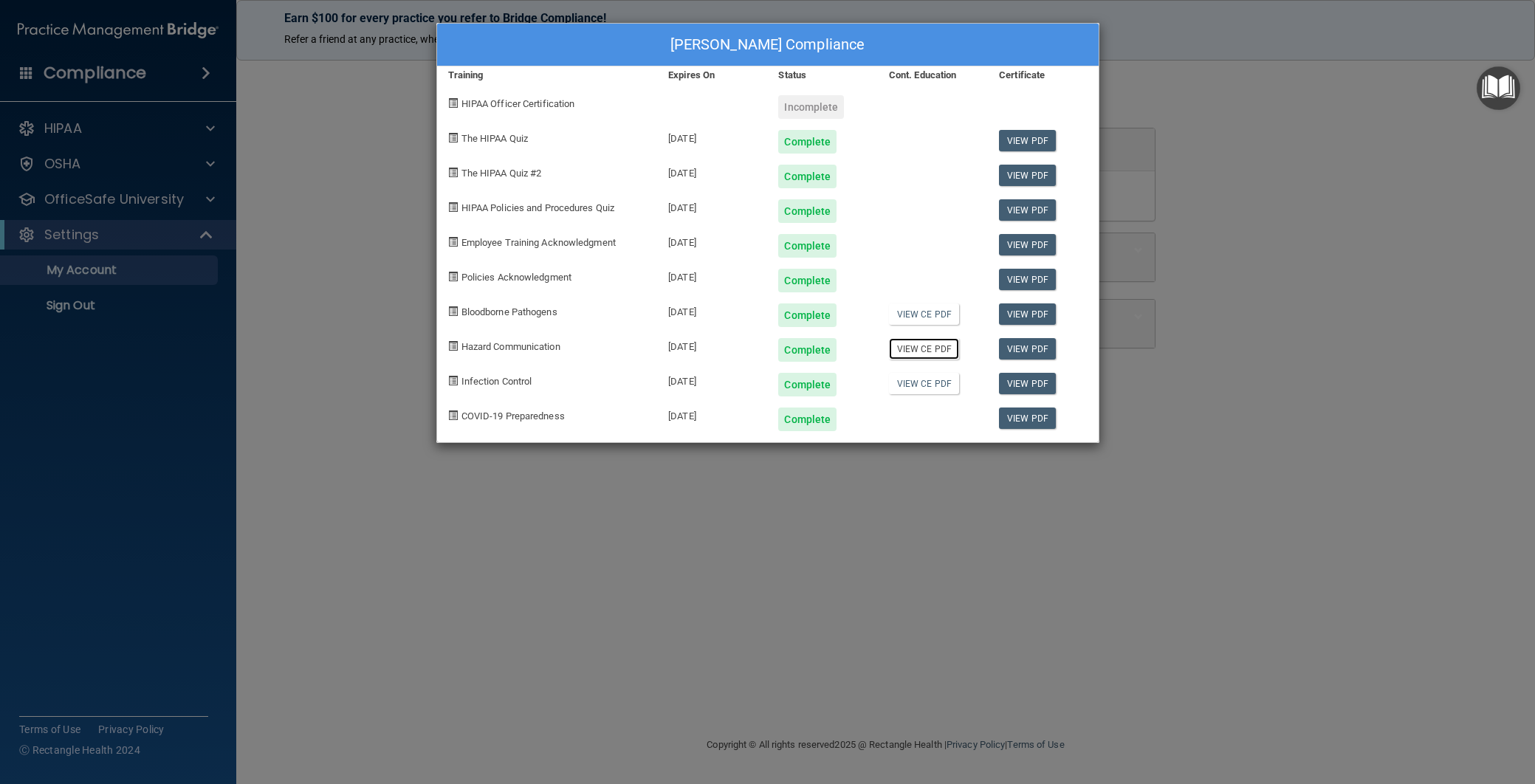
click at [920, 343] on link "View CE PDF" at bounding box center [924, 348] width 70 height 21
